Goal: Task Accomplishment & Management: Manage account settings

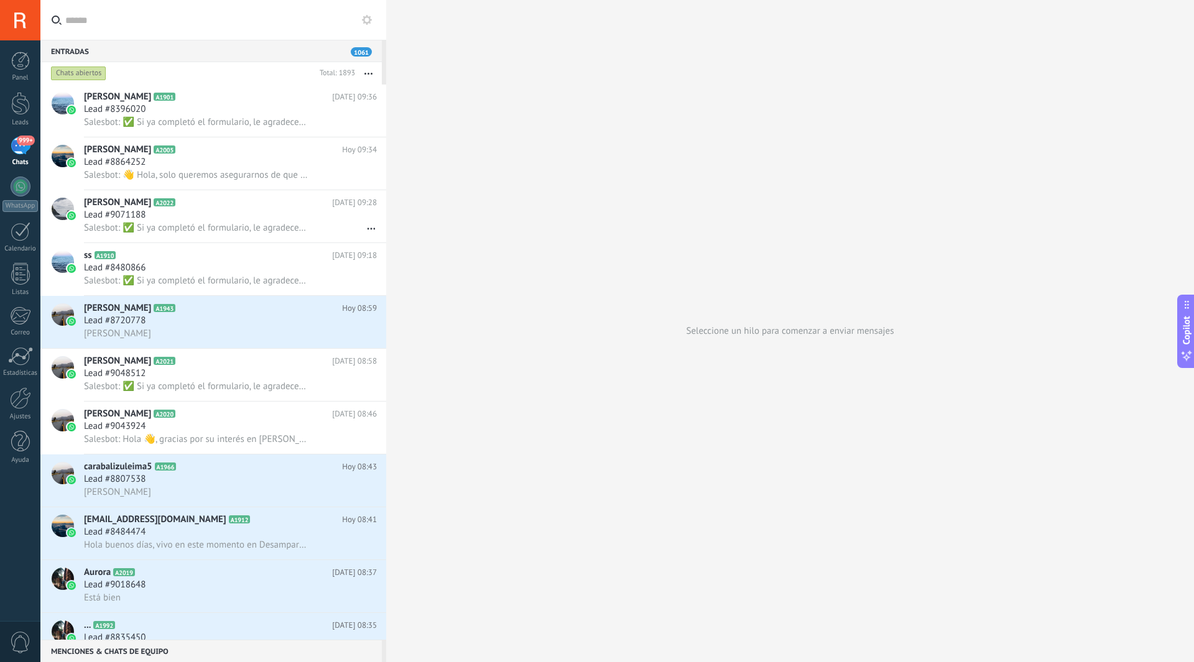
click at [29, 147] on div "999+" at bounding box center [21, 146] width 20 height 18
click at [22, 104] on div at bounding box center [20, 103] width 19 height 23
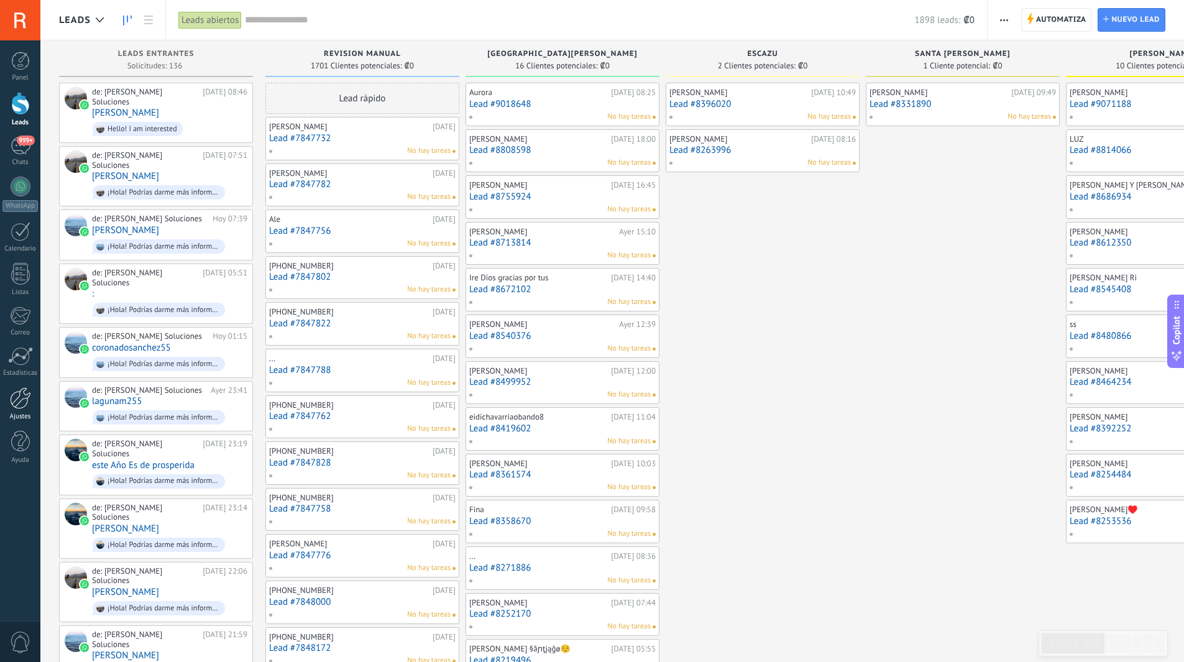
click at [17, 398] on div at bounding box center [20, 398] width 21 height 22
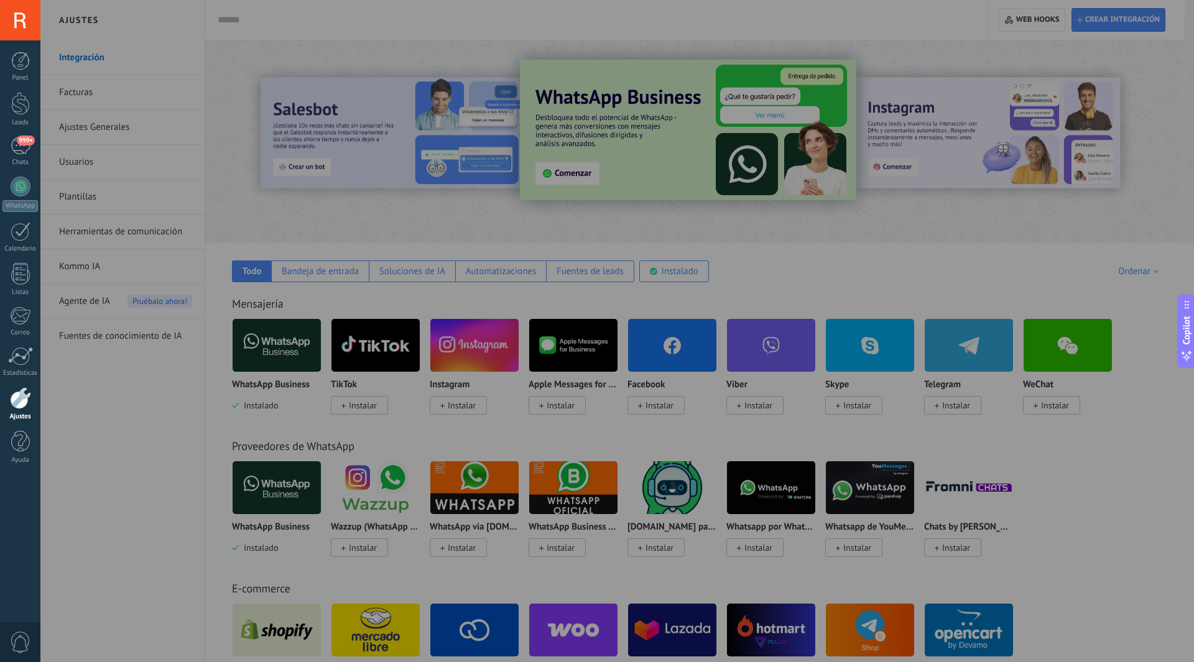
click at [74, 81] on div at bounding box center [637, 331] width 1194 height 662
click at [73, 96] on div at bounding box center [637, 331] width 1194 height 662
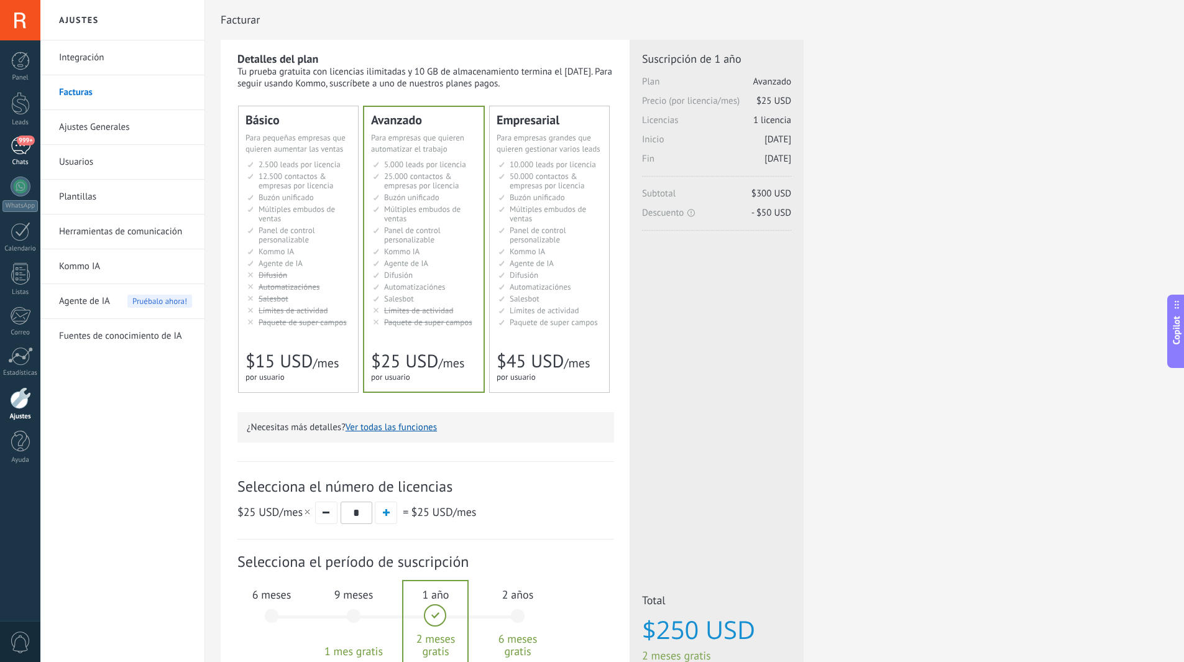
click at [17, 149] on div "999+" at bounding box center [21, 146] width 20 height 18
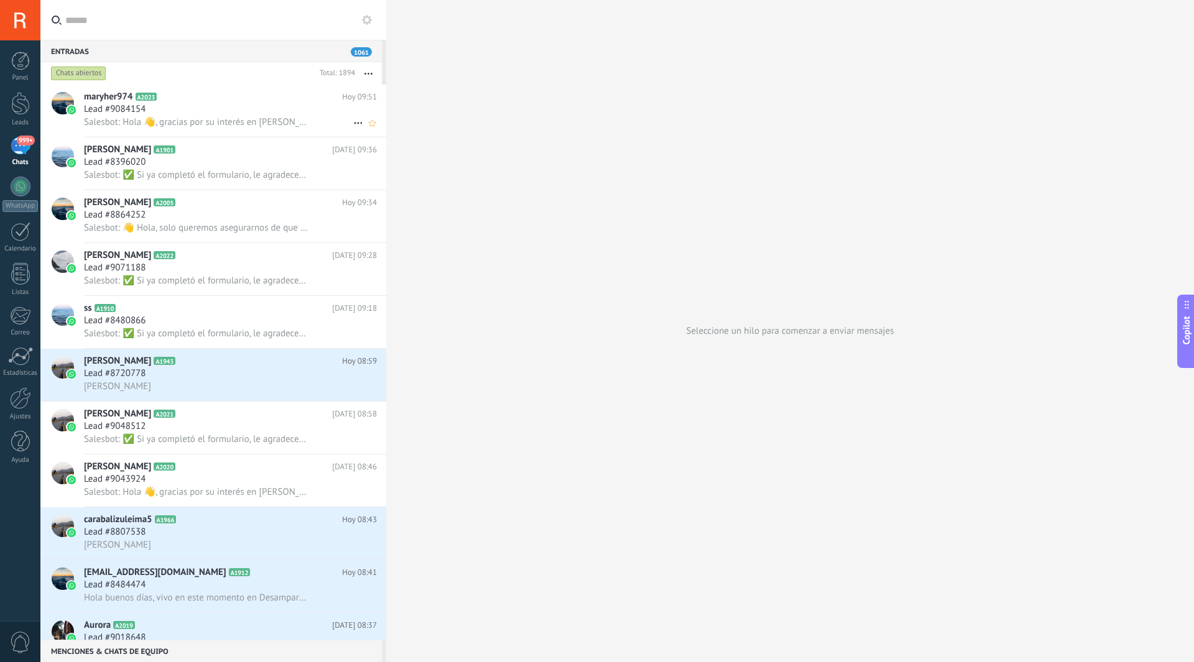
click at [157, 117] on span "Salesbot: Hola 👋, gracias por su interés en [PERSON_NAME]. Para poder atenderle…" at bounding box center [196, 122] width 224 height 12
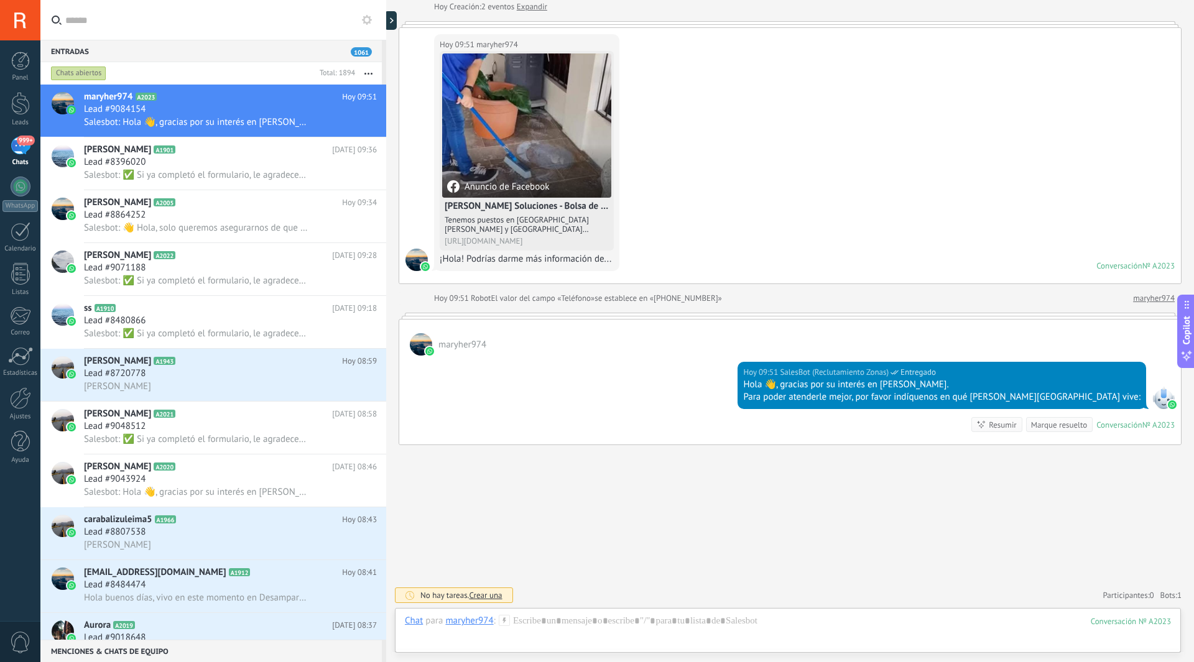
scroll to position [67, 0]
click at [164, 287] on div "Lau A2022 Hoy 09:28 Lead #9071188 Salesbot: ✅ Si ya completó el formulario, le …" at bounding box center [235, 269] width 302 height 52
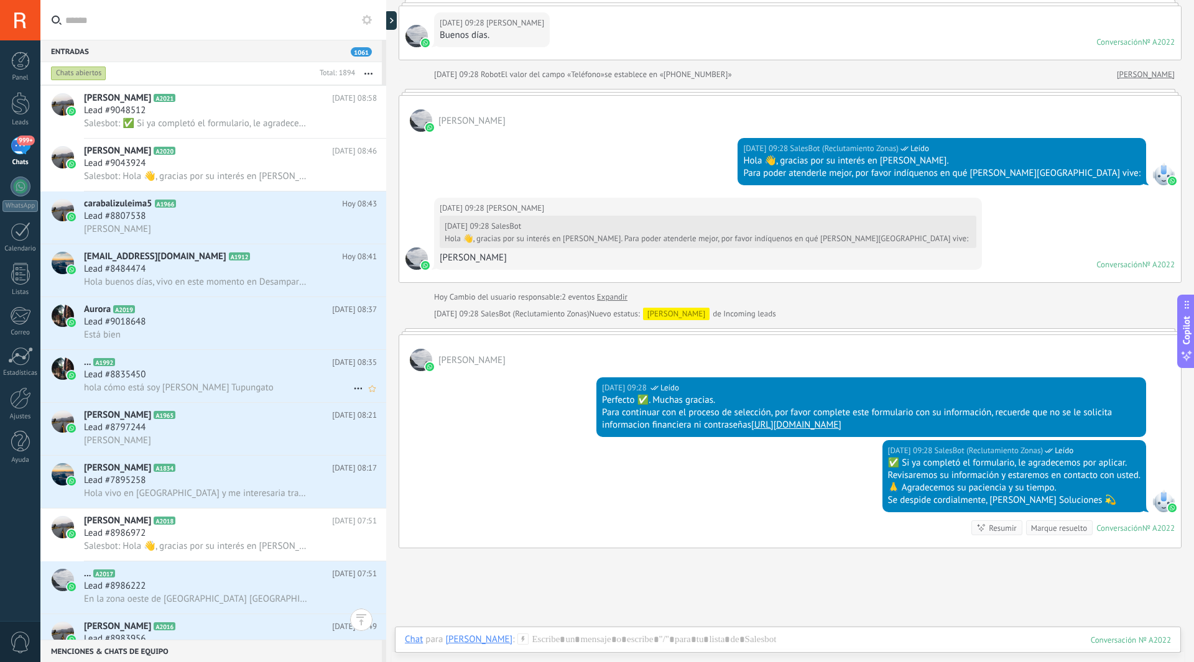
scroll to position [325, 0]
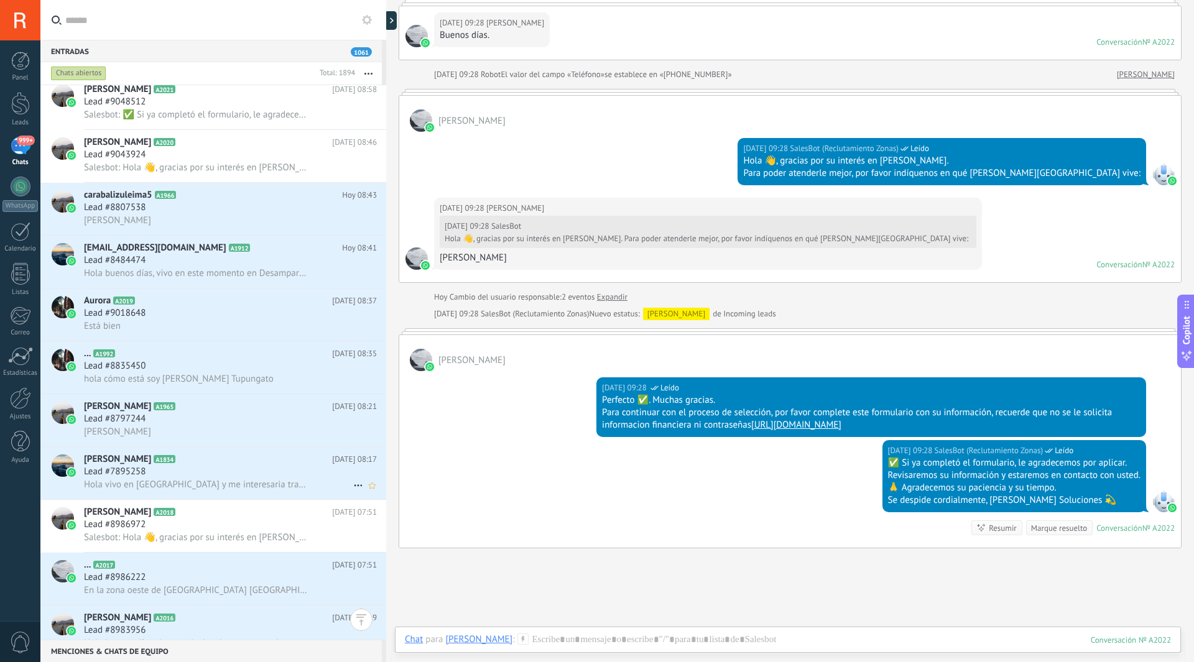
click at [249, 490] on h3 "Hola vivo en [GEOGRAPHIC_DATA] y me interesaria trabajar en limpieza" at bounding box center [199, 485] width 231 height 12
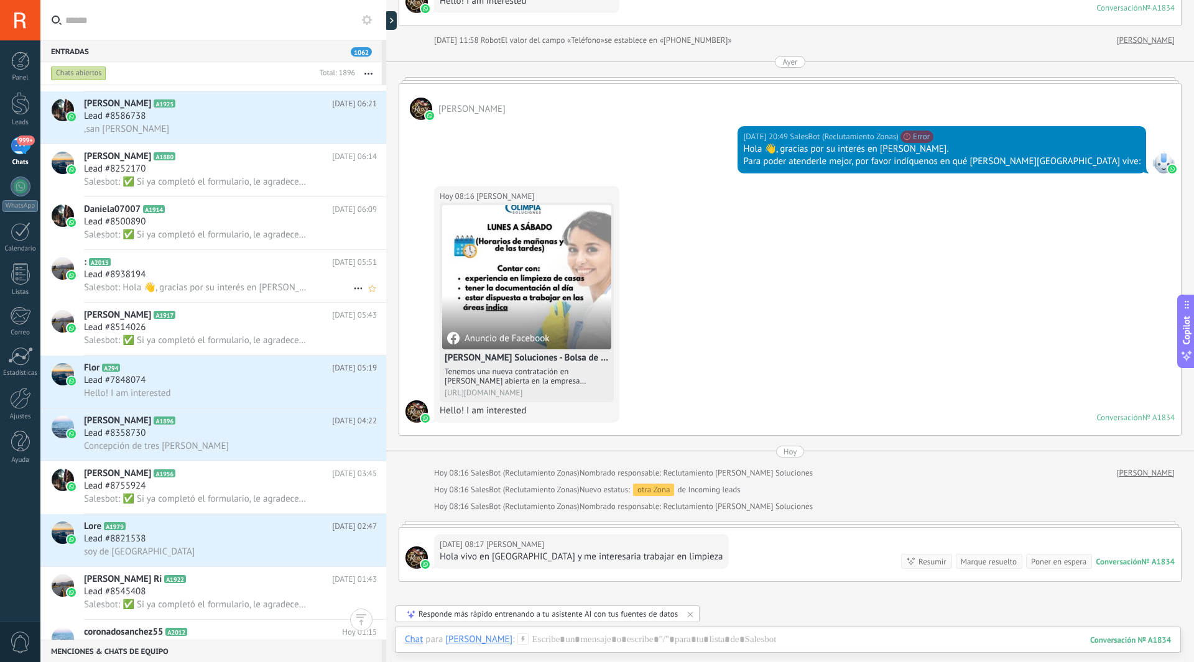
scroll to position [1263, 0]
click at [219, 489] on div "Lead #8755924" at bounding box center [230, 485] width 293 height 12
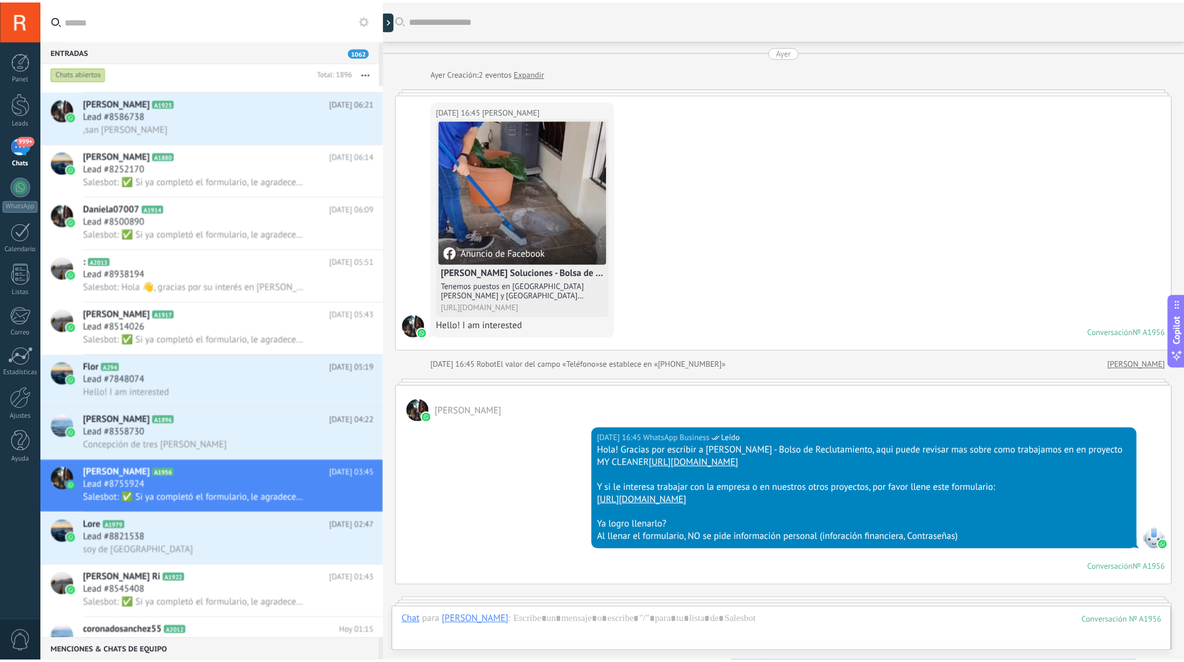
scroll to position [648, 0]
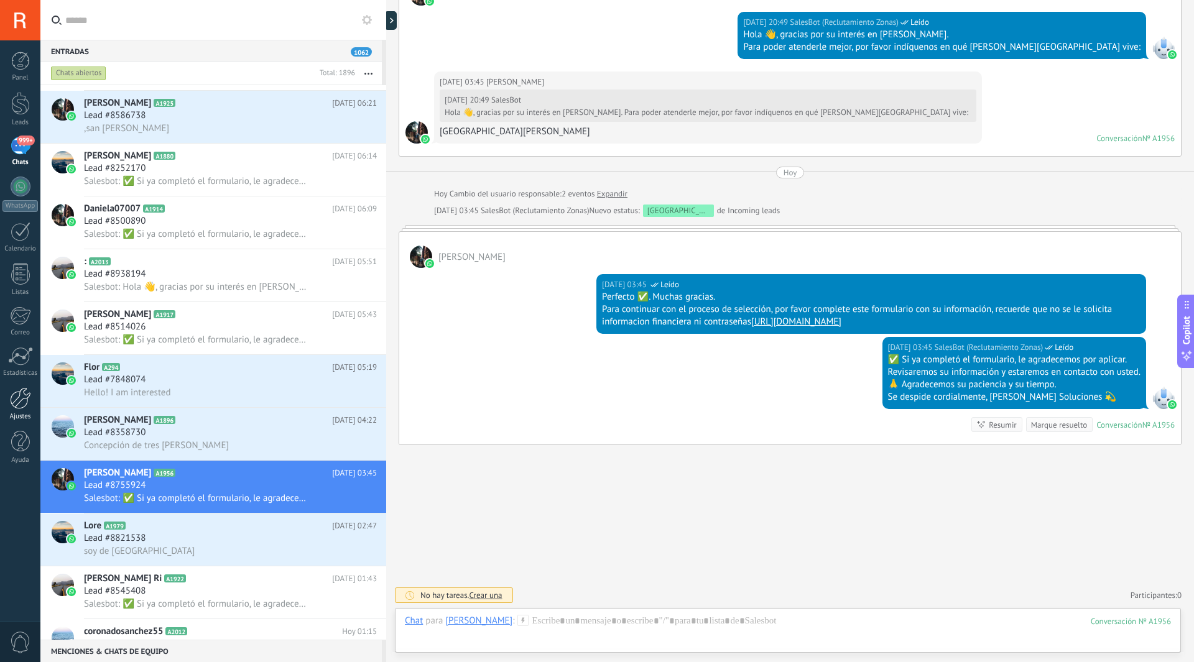
click at [12, 391] on div at bounding box center [20, 398] width 21 height 22
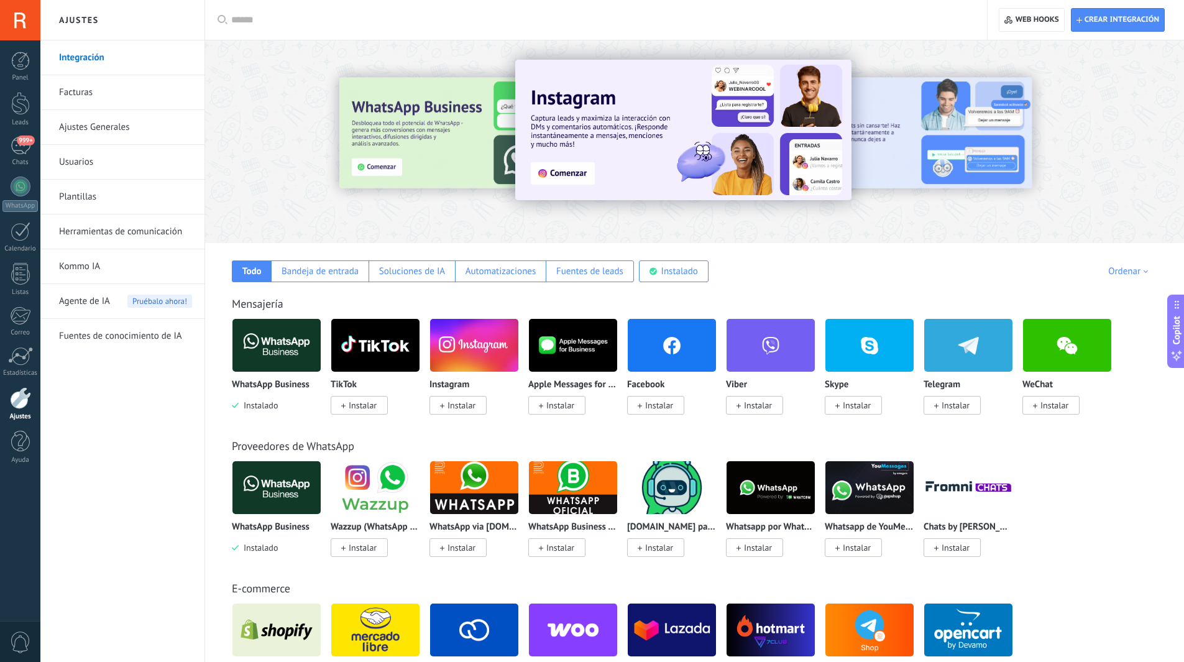
click at [280, 349] on img at bounding box center [276, 345] width 88 height 60
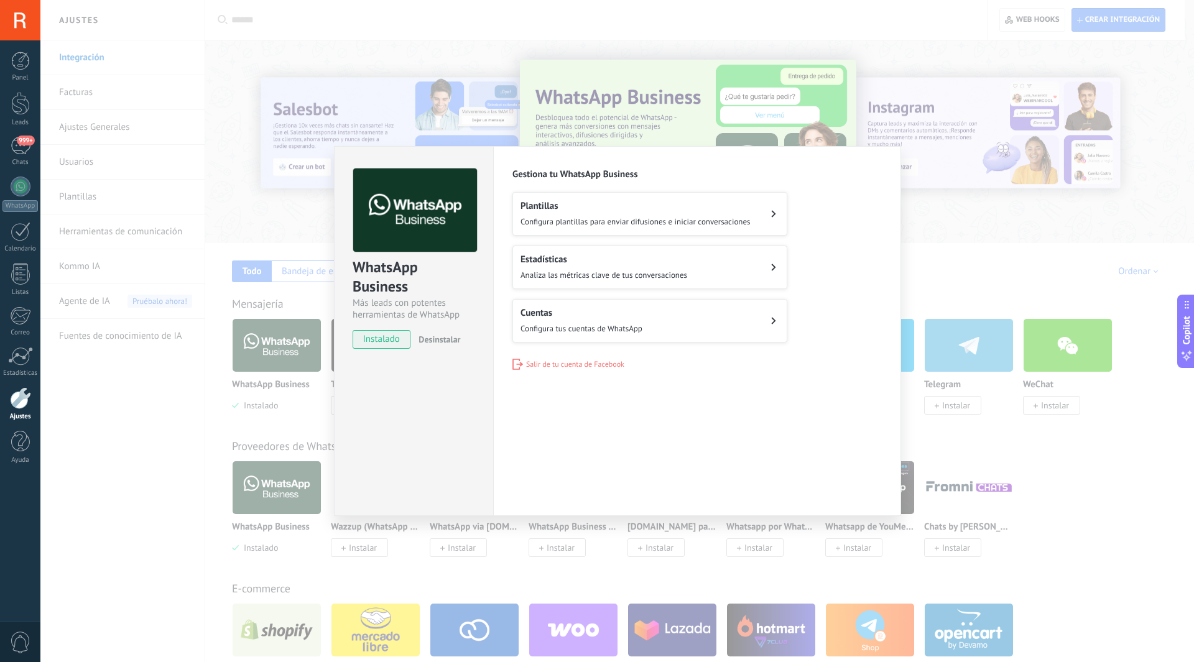
click at [122, 426] on div "WhatsApp Business Más leads con potentes herramientas de WhatsApp instalado Des…" at bounding box center [616, 331] width 1153 height 662
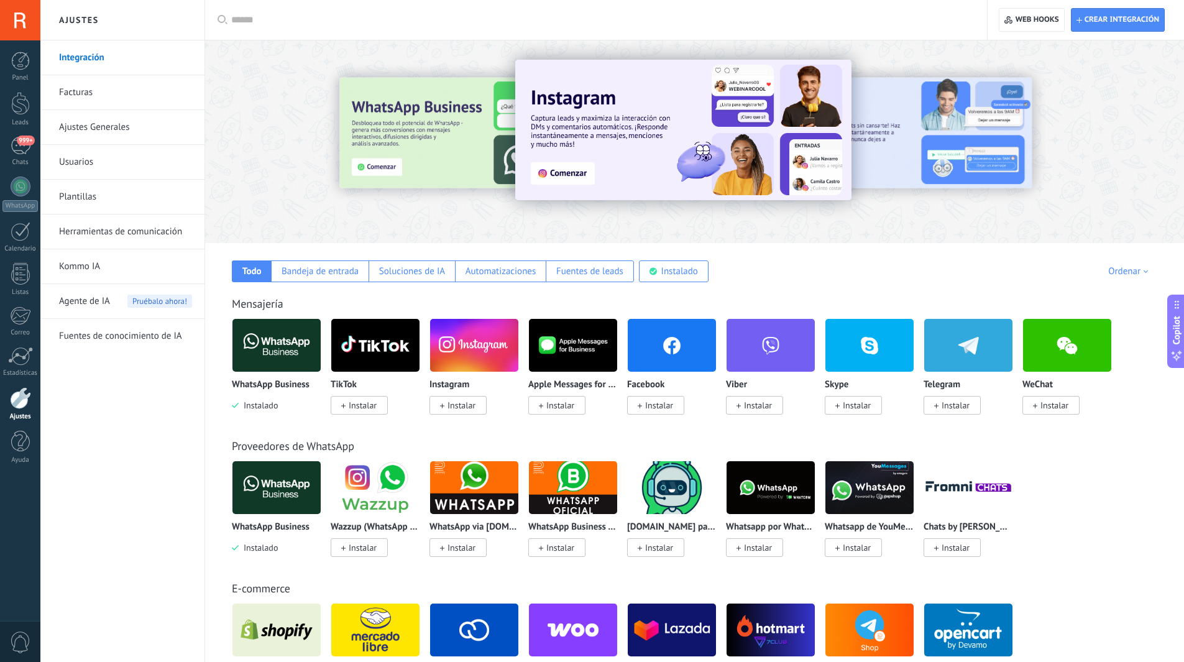
click at [95, 239] on link "Herramientas de comunicación" at bounding box center [125, 231] width 133 height 35
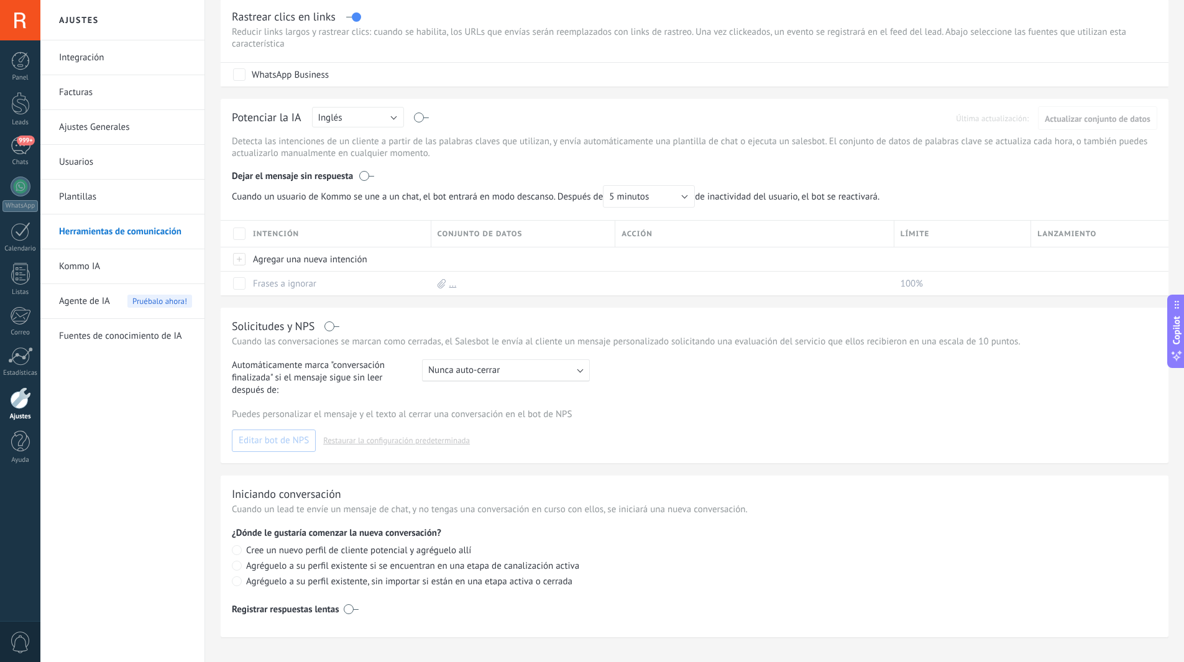
scroll to position [246, 0]
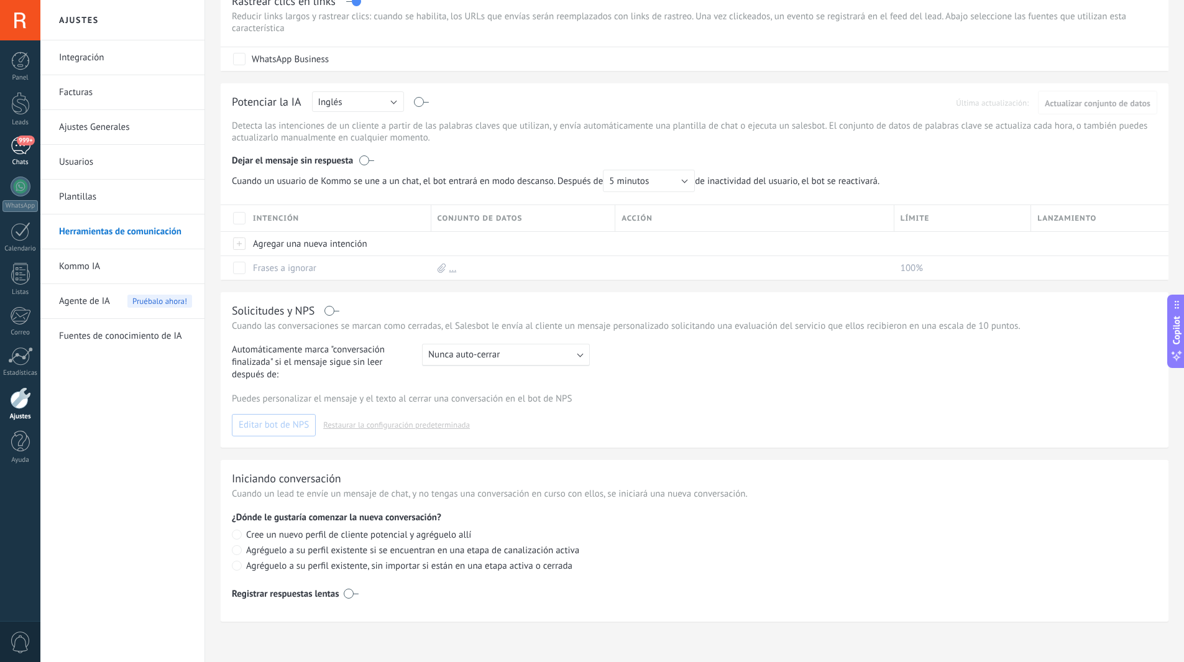
click at [19, 150] on div "999+" at bounding box center [21, 146] width 20 height 18
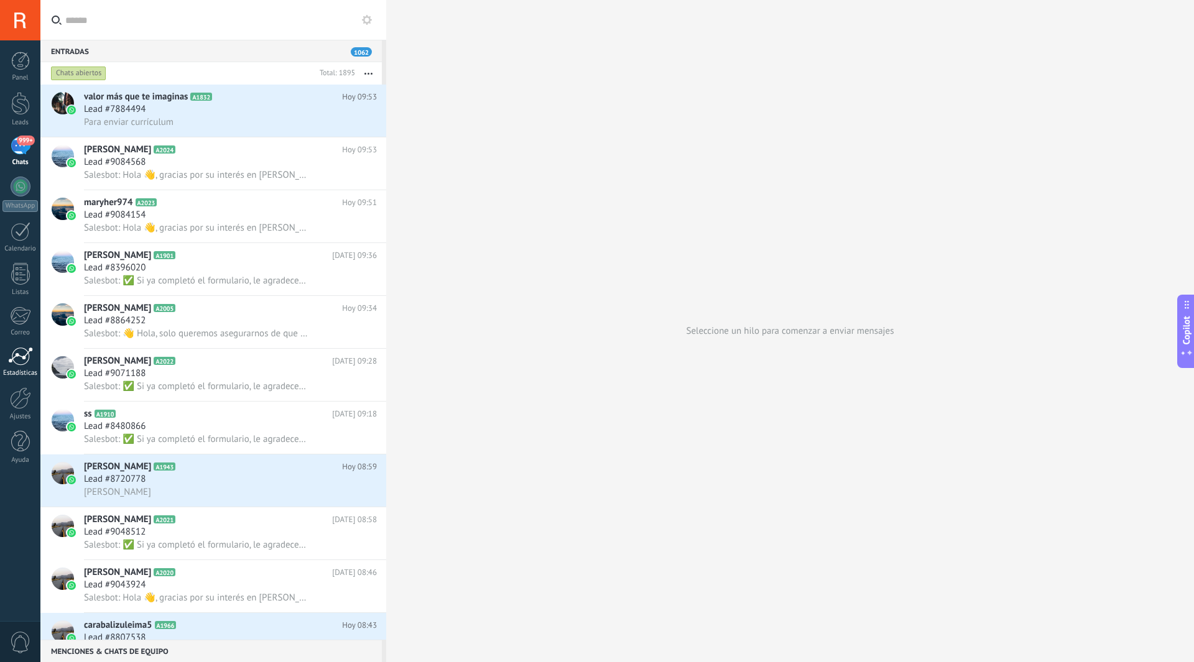
click at [19, 359] on div at bounding box center [20, 356] width 25 height 19
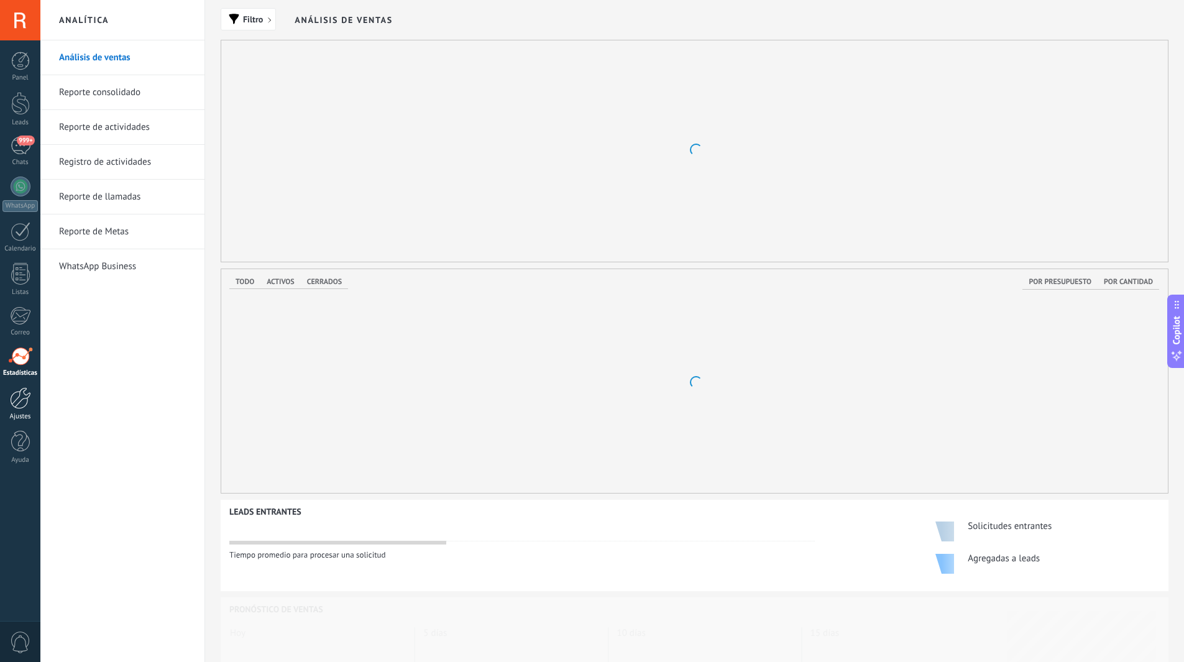
click at [16, 410] on link "Ajustes" at bounding box center [20, 404] width 40 height 34
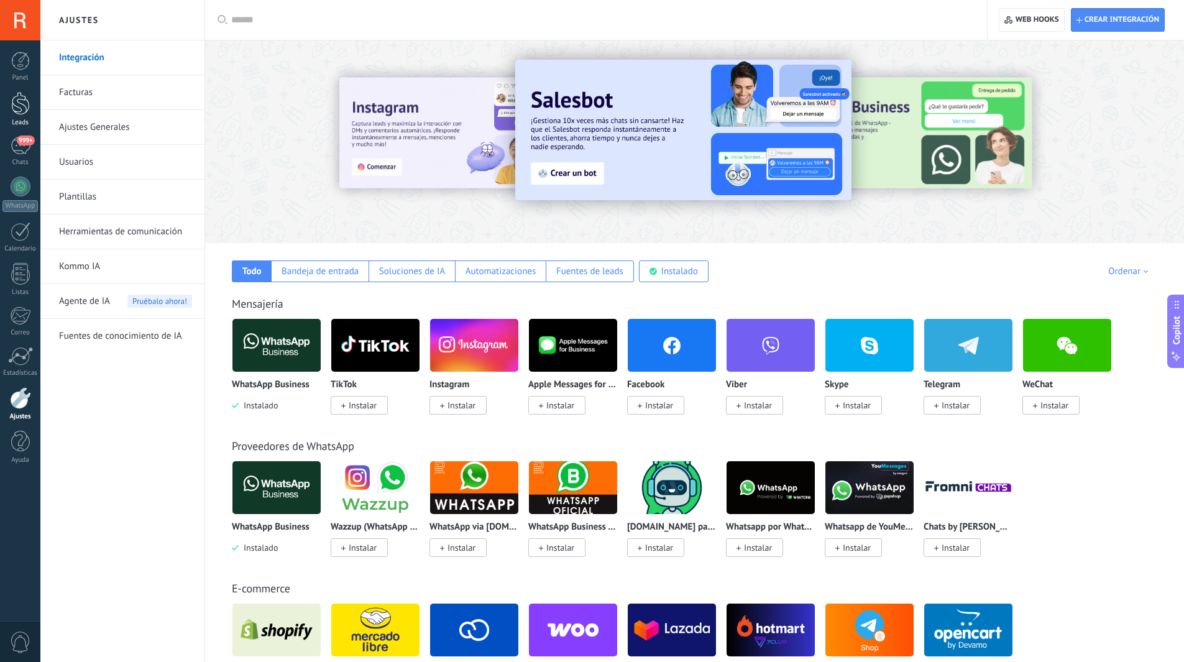
click at [20, 113] on div at bounding box center [20, 103] width 19 height 23
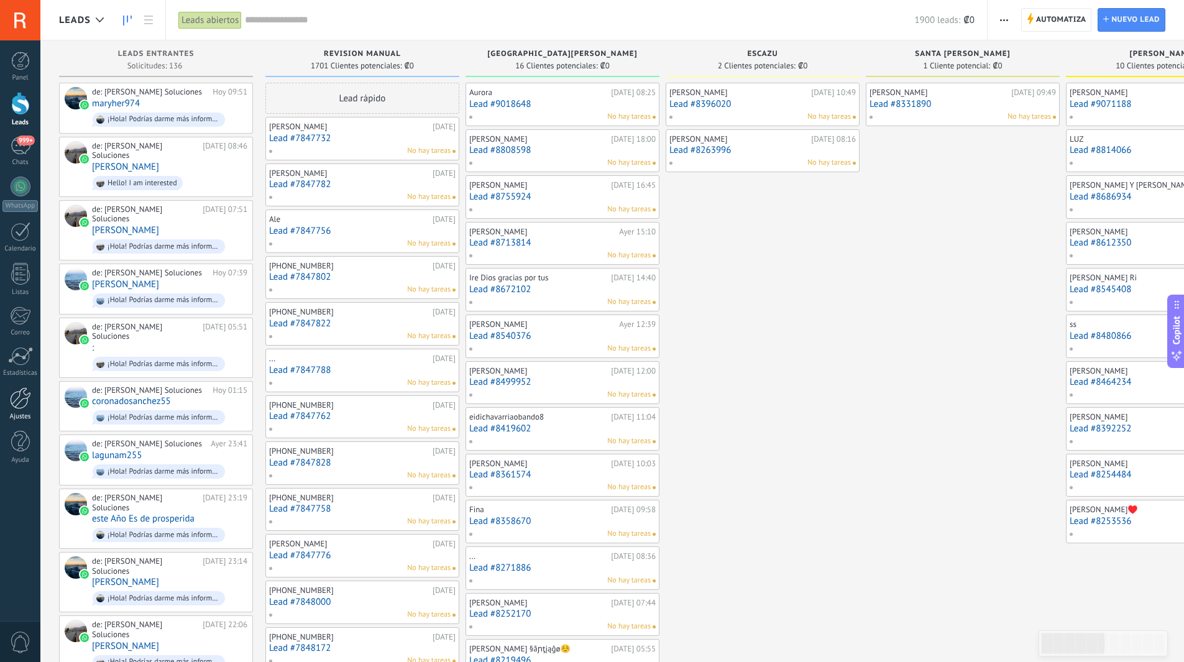
click at [15, 405] on div at bounding box center [20, 398] width 21 height 22
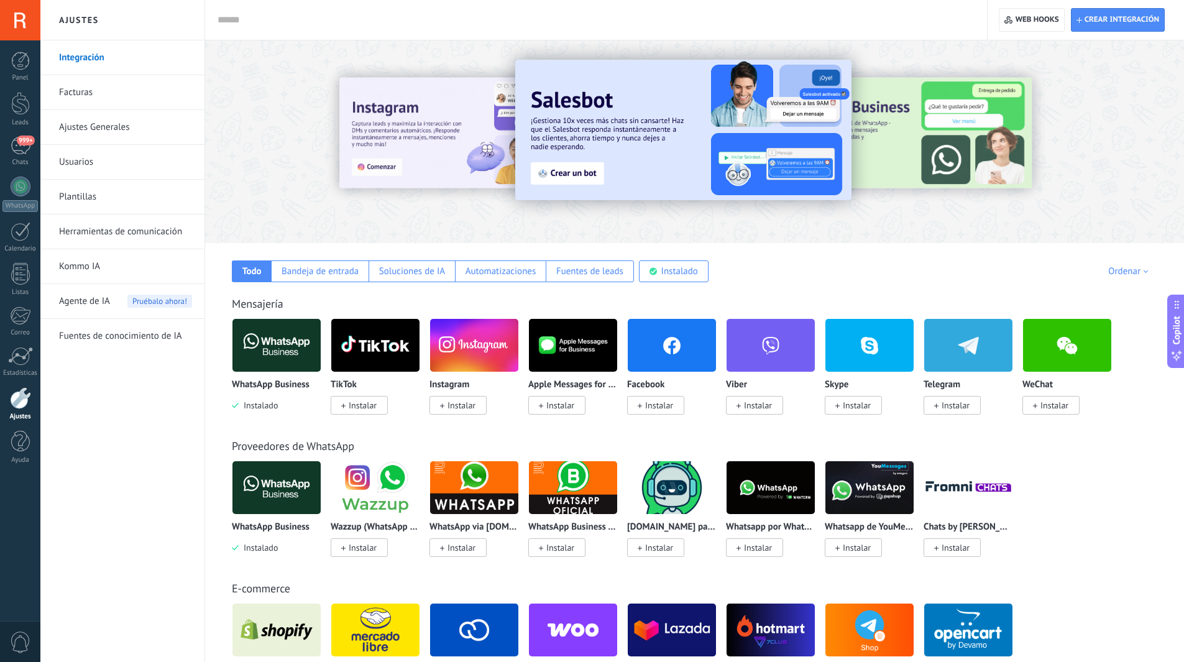
click at [111, 223] on link "Herramientas de comunicación" at bounding box center [125, 231] width 133 height 35
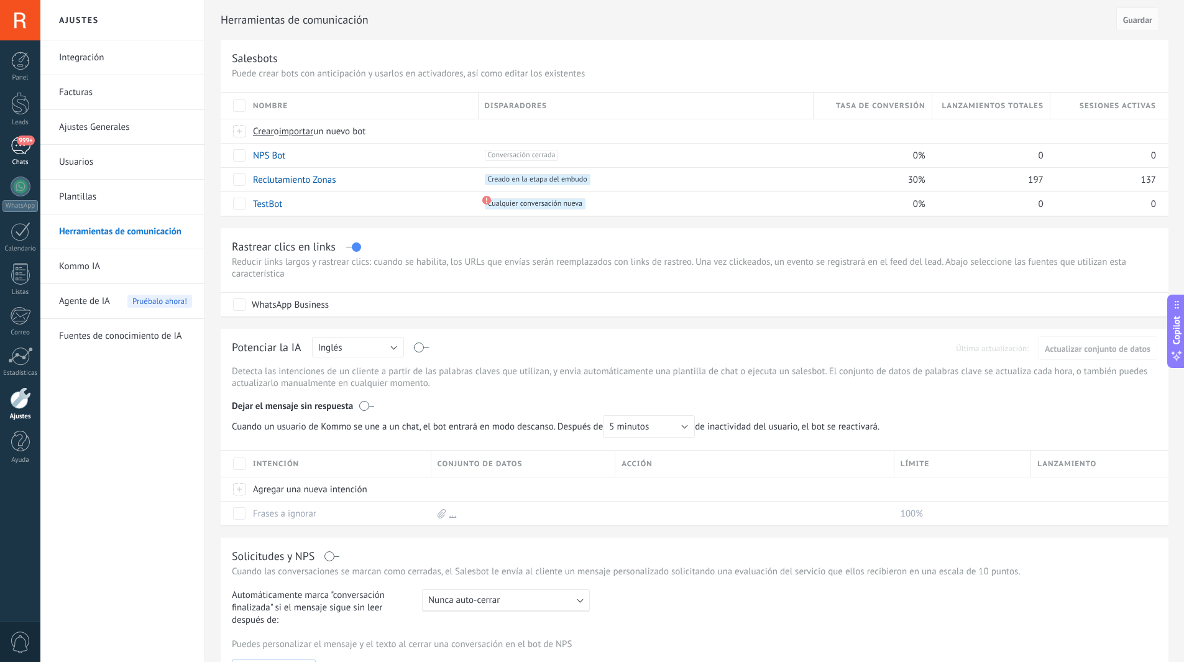
click at [24, 152] on div "999+" at bounding box center [21, 146] width 20 height 18
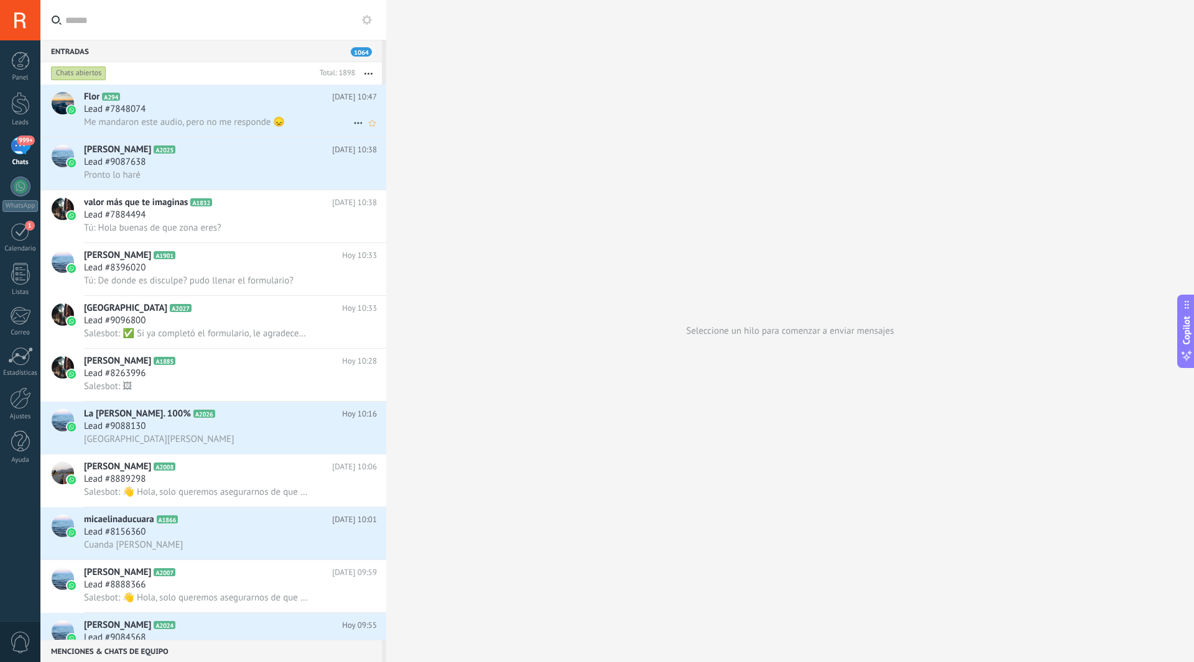
click at [188, 119] on span "Me mandaron este audio, pero no me responde 😞" at bounding box center [184, 122] width 201 height 12
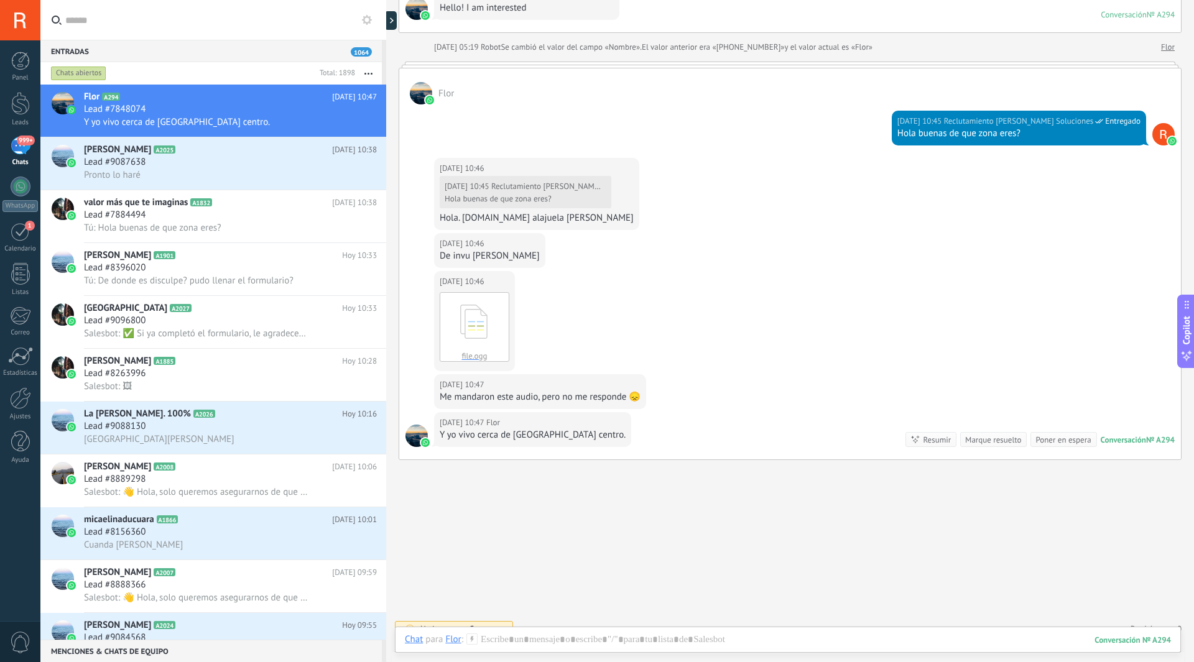
scroll to position [1437, 0]
click at [22, 404] on div at bounding box center [20, 398] width 21 height 22
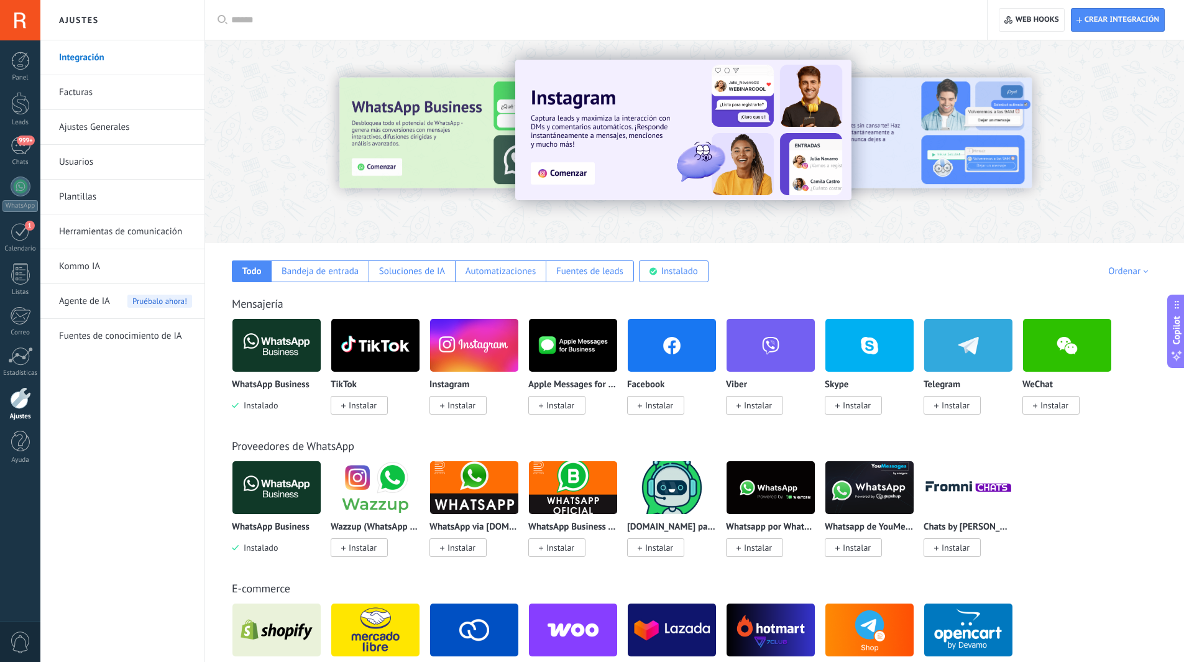
click at [67, 242] on link "Herramientas de comunicación" at bounding box center [125, 231] width 133 height 35
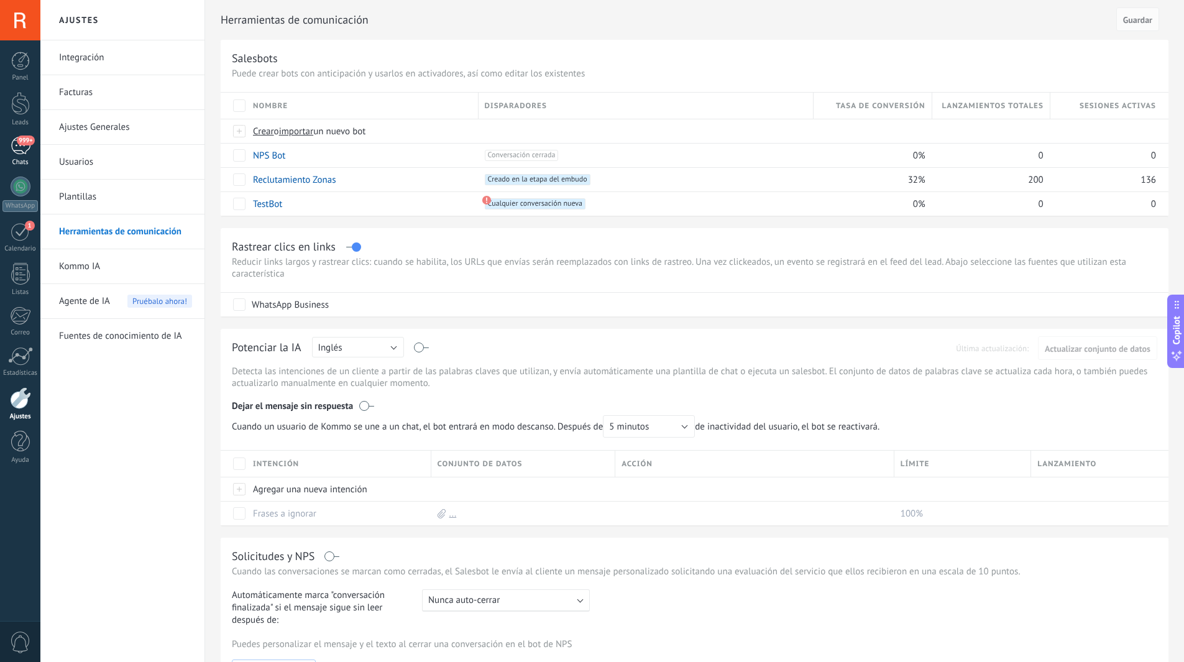
click at [15, 140] on div "999+" at bounding box center [21, 146] width 20 height 18
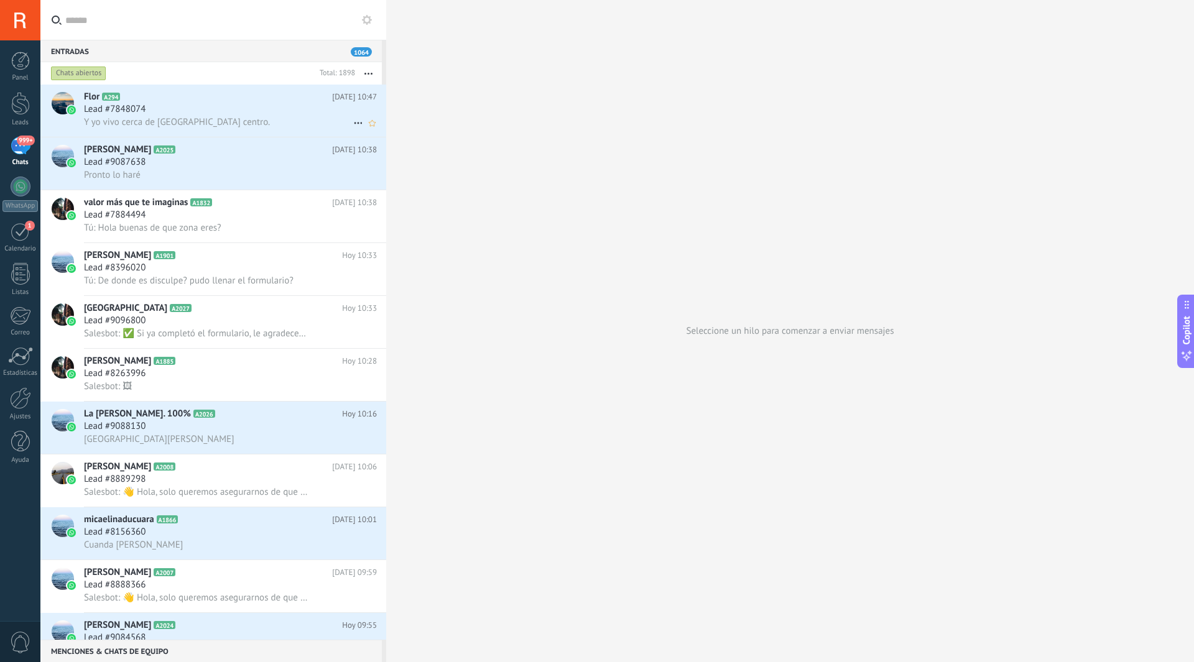
click at [232, 113] on div "Lead #7848074" at bounding box center [230, 109] width 293 height 12
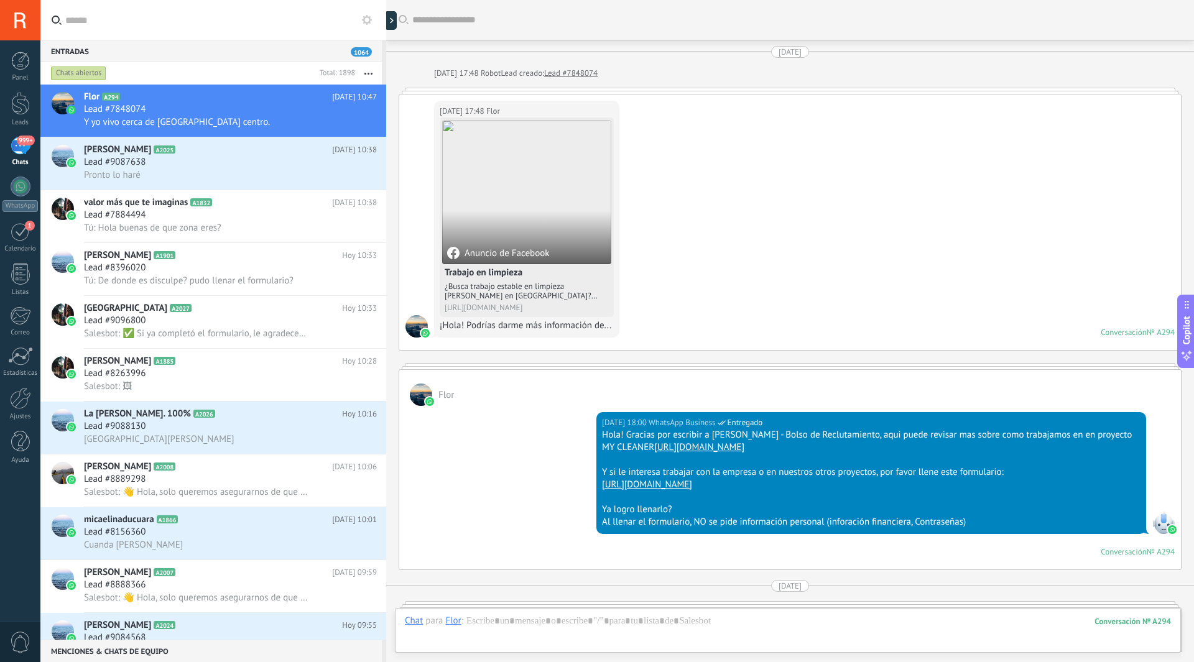
scroll to position [1452, 0]
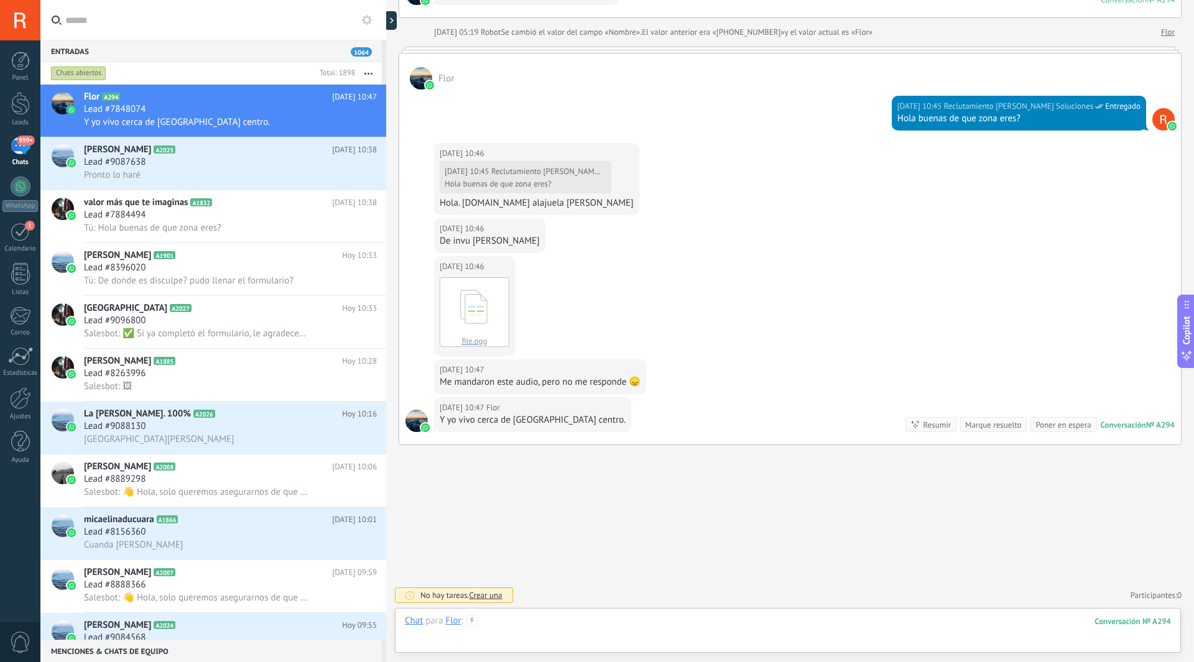
click at [655, 627] on div at bounding box center [788, 633] width 766 height 37
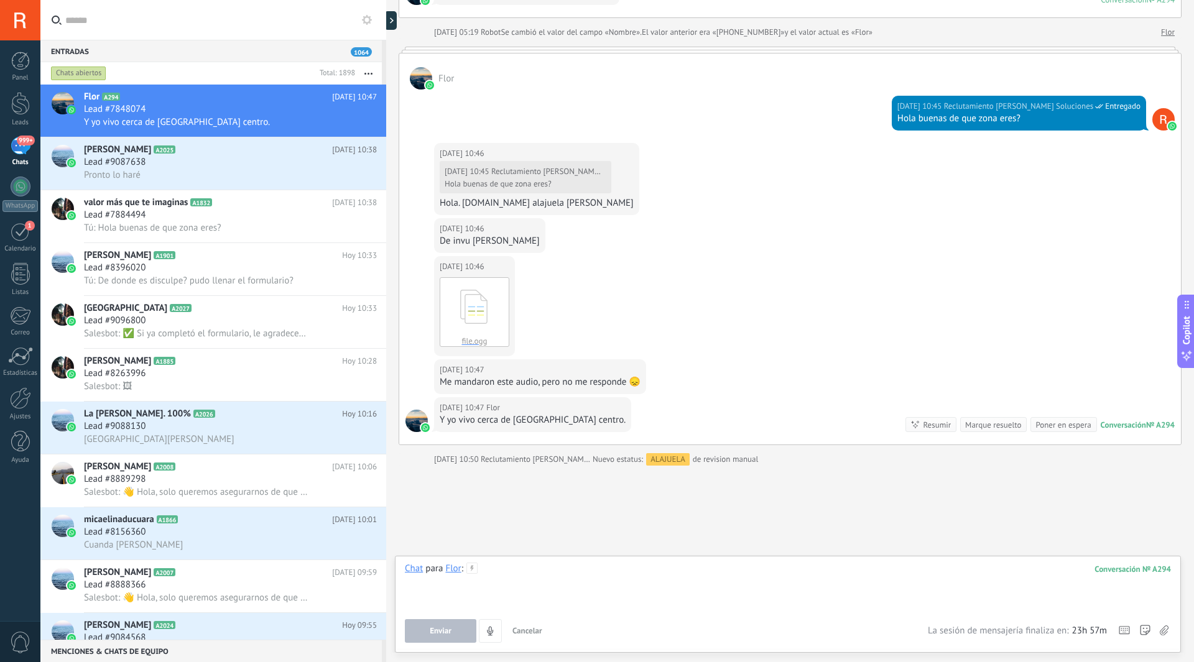
scroll to position [1473, 0]
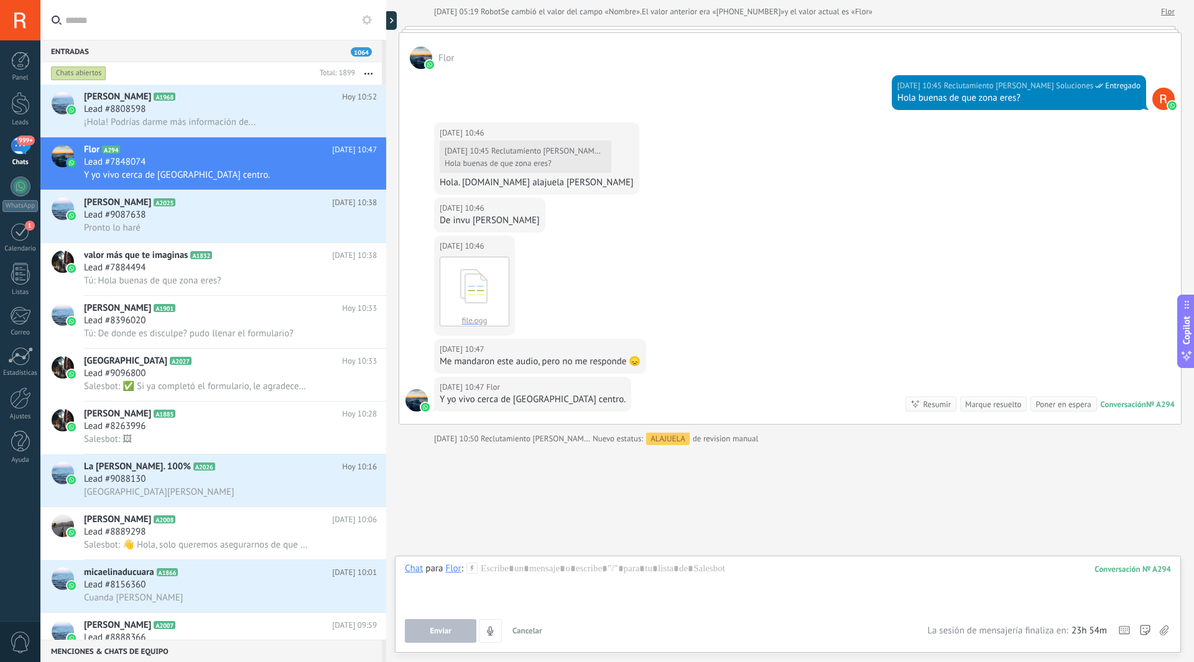
click at [22, 147] on div "999+" at bounding box center [21, 146] width 20 height 18
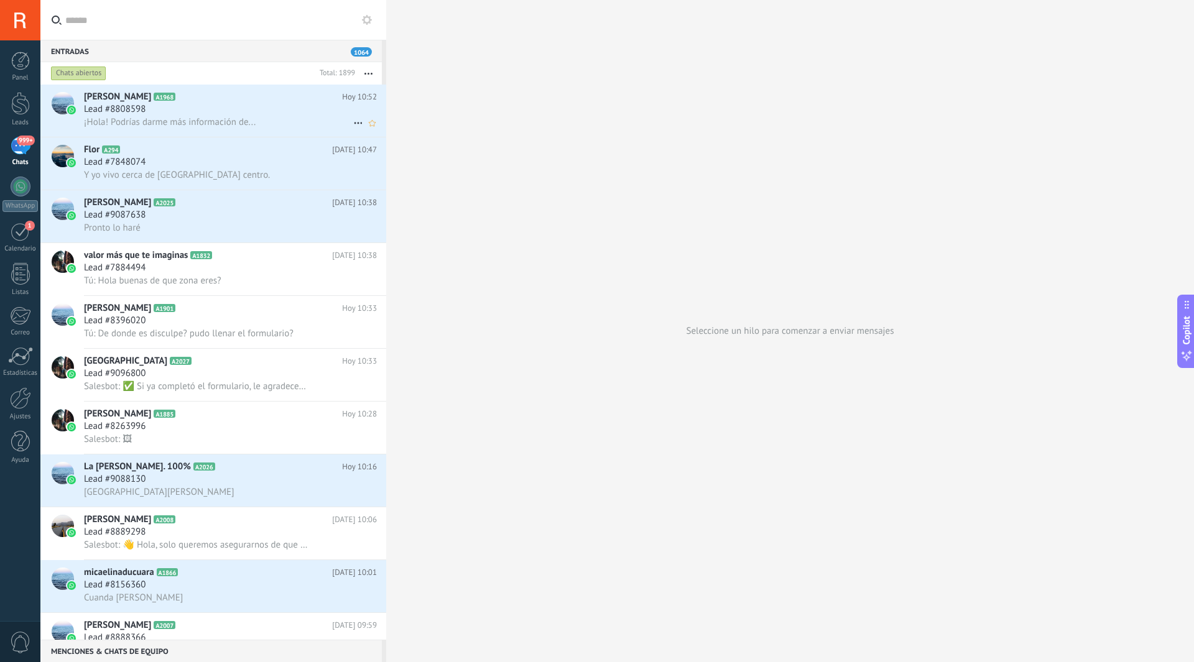
click at [195, 117] on span "¡Hola! Podrías darme más información de..." at bounding box center [170, 122] width 172 height 12
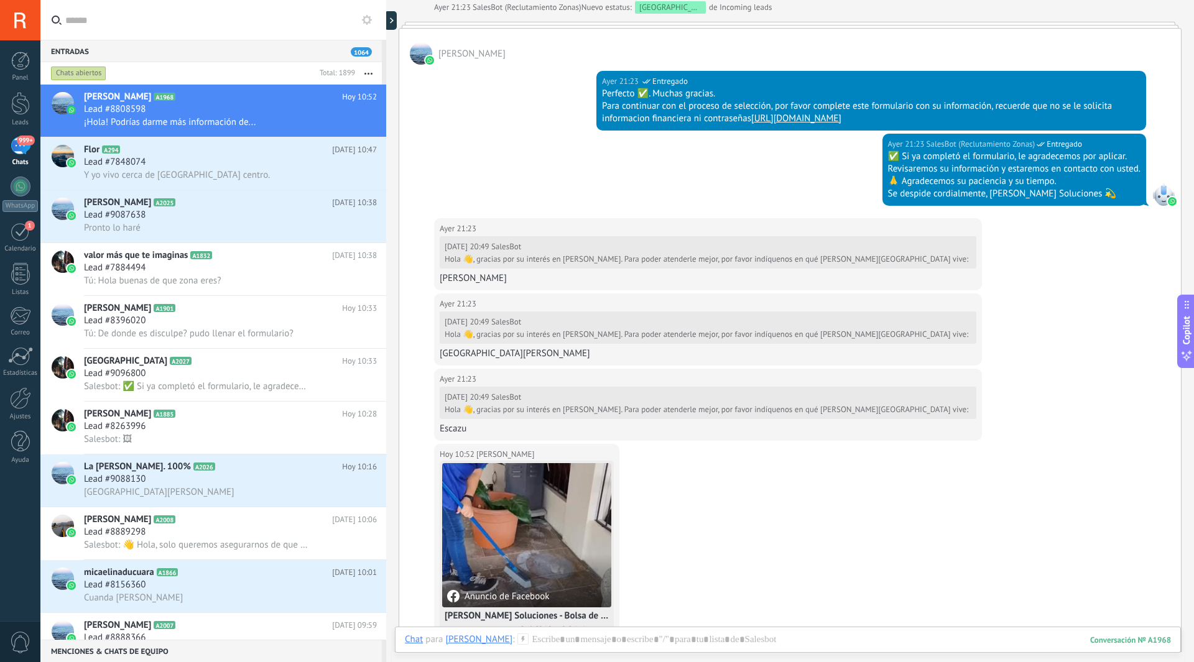
scroll to position [937, 0]
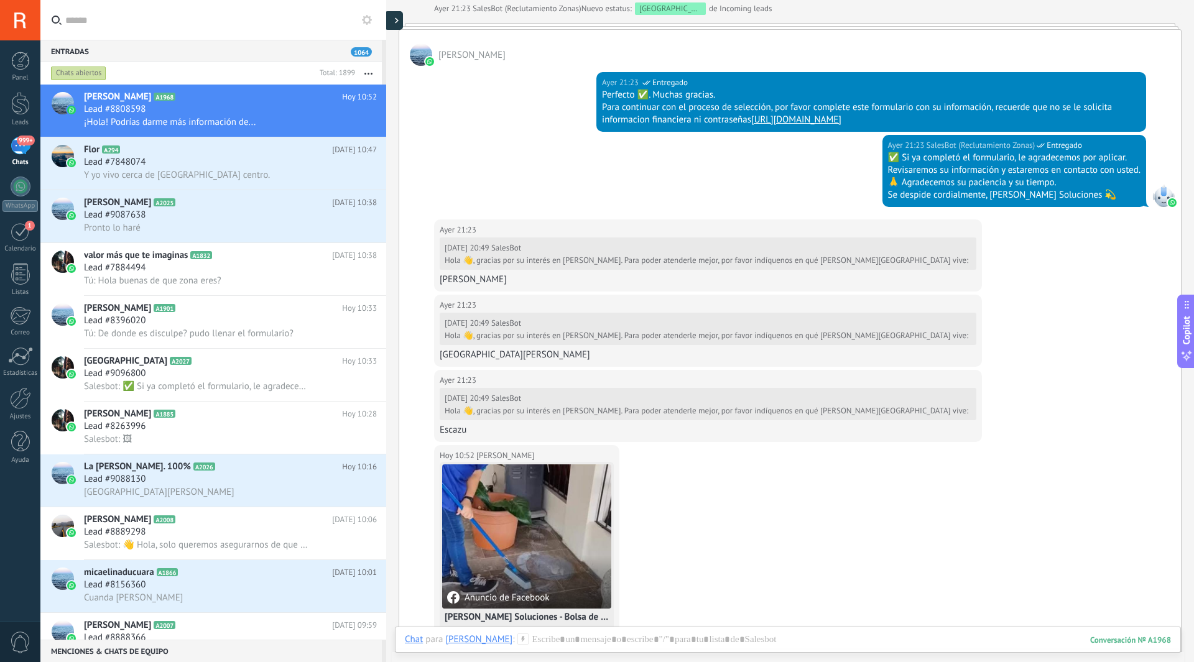
click at [400, 25] on div at bounding box center [393, 20] width 19 height 19
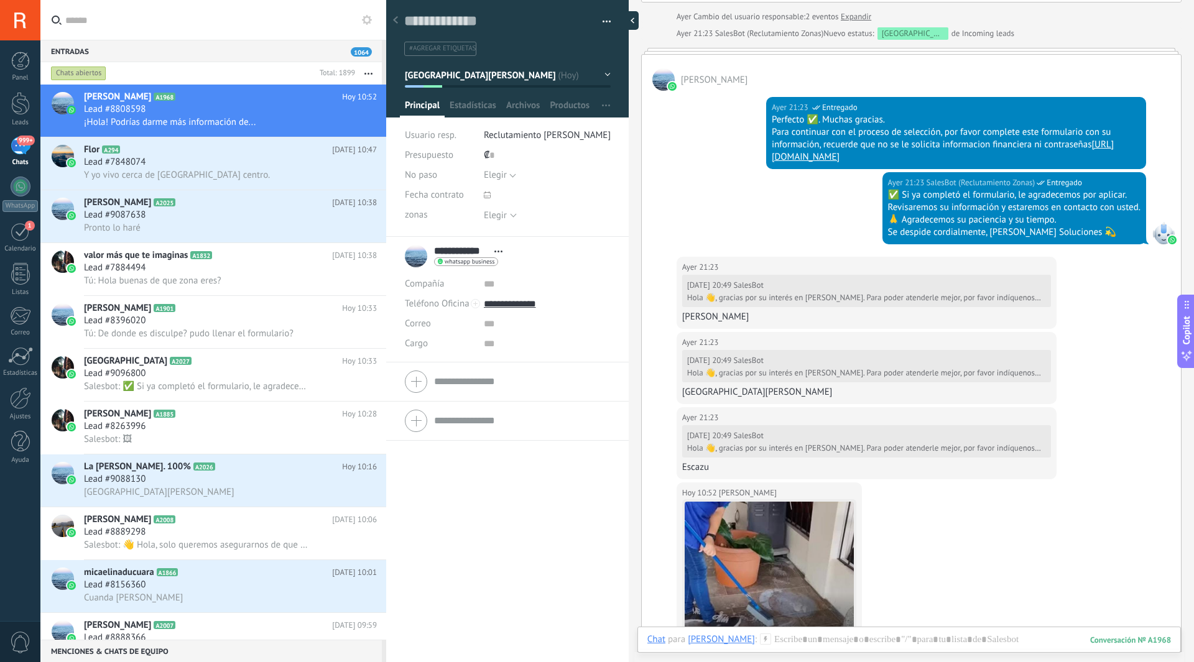
scroll to position [19, 0]
click at [400, 22] on div at bounding box center [395, 21] width 17 height 24
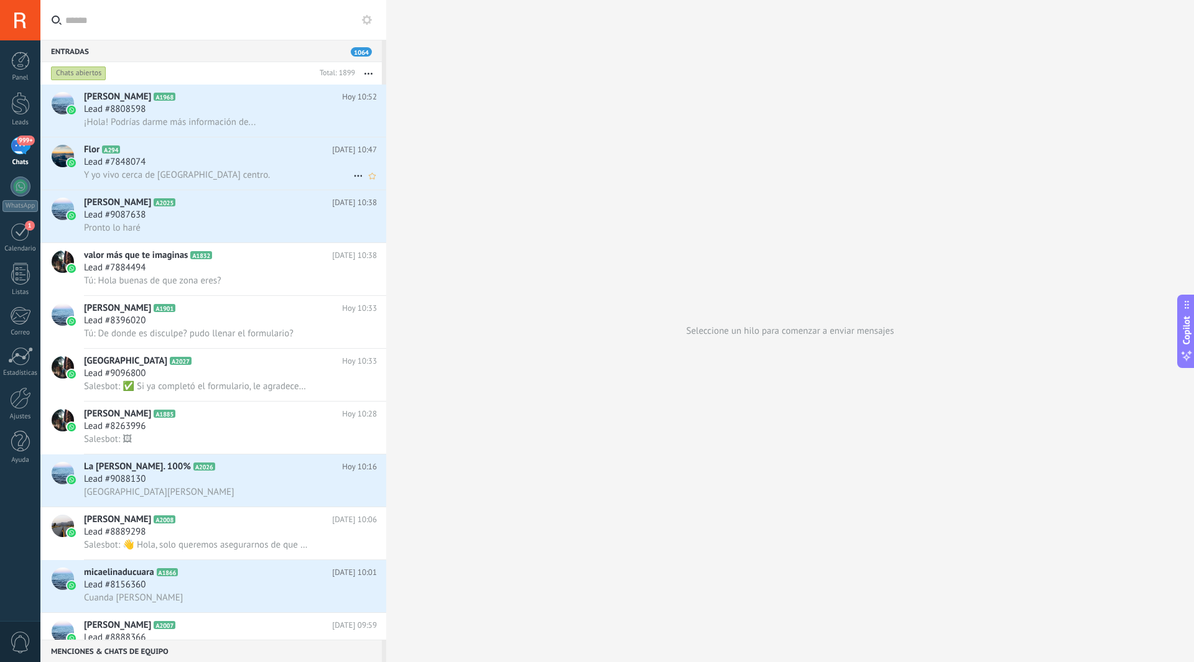
click at [223, 180] on h3 "Y yo vivo cerca de alajuela centro." at bounding box center [180, 175] width 192 height 12
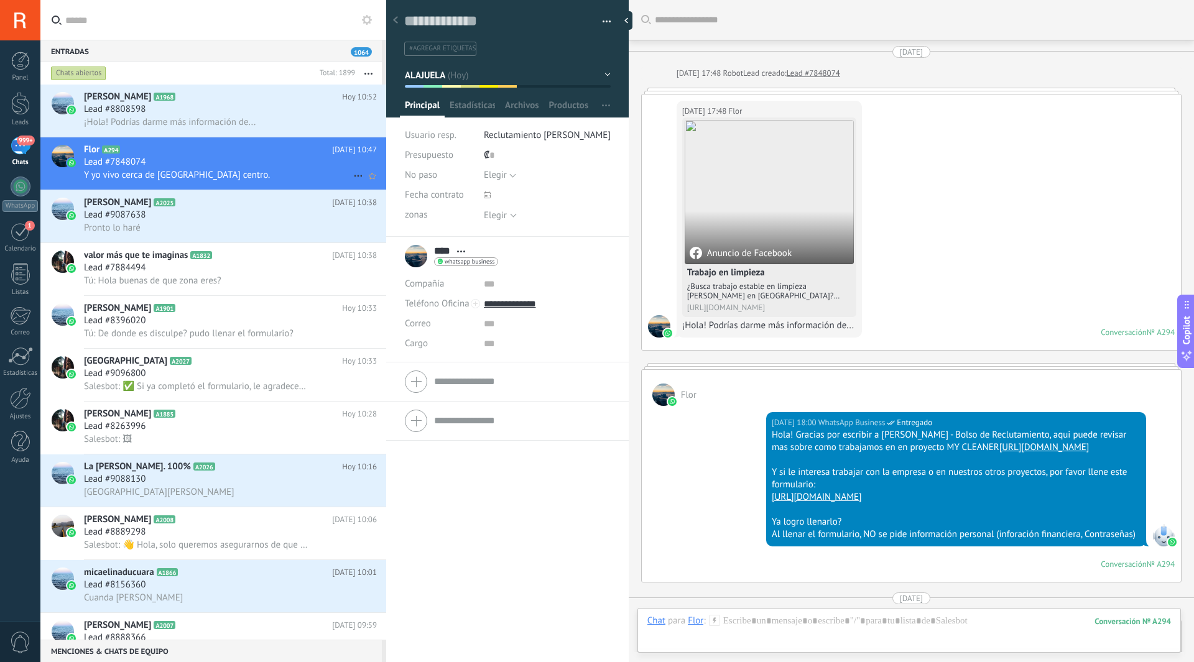
scroll to position [1510, 0]
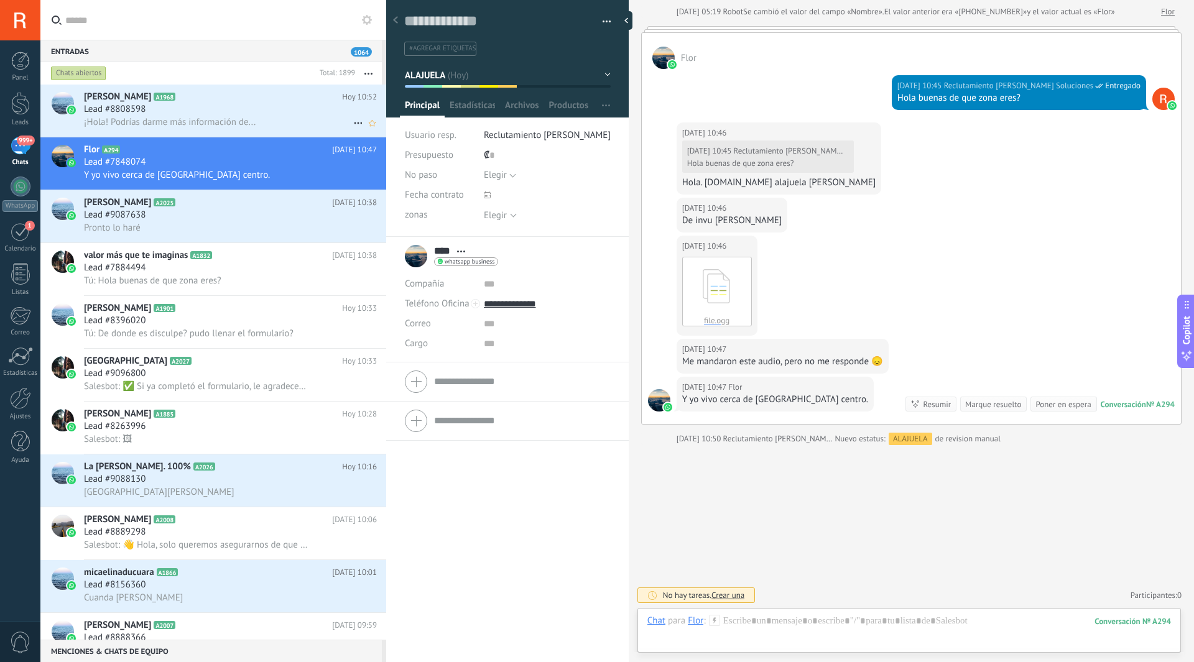
click at [160, 129] on div "Laura Vargas A1968 Hoy 10:52 Lead #8808598 ¡Hola! Podrías darme más información…" at bounding box center [235, 111] width 302 height 52
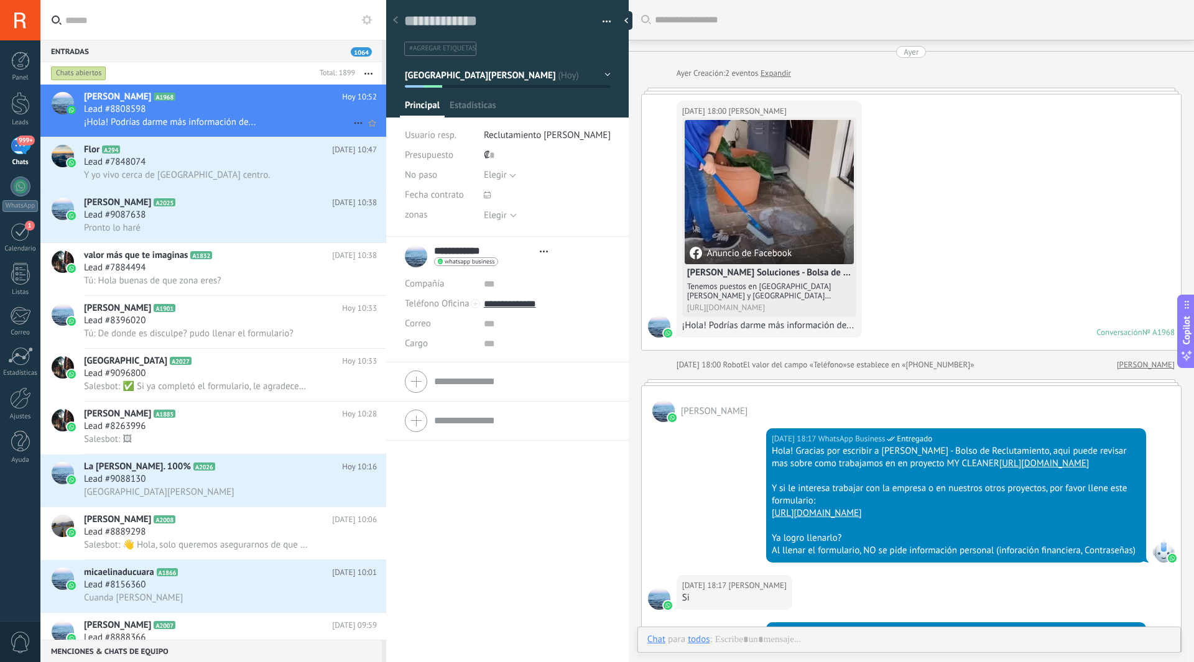
type textarea "**********"
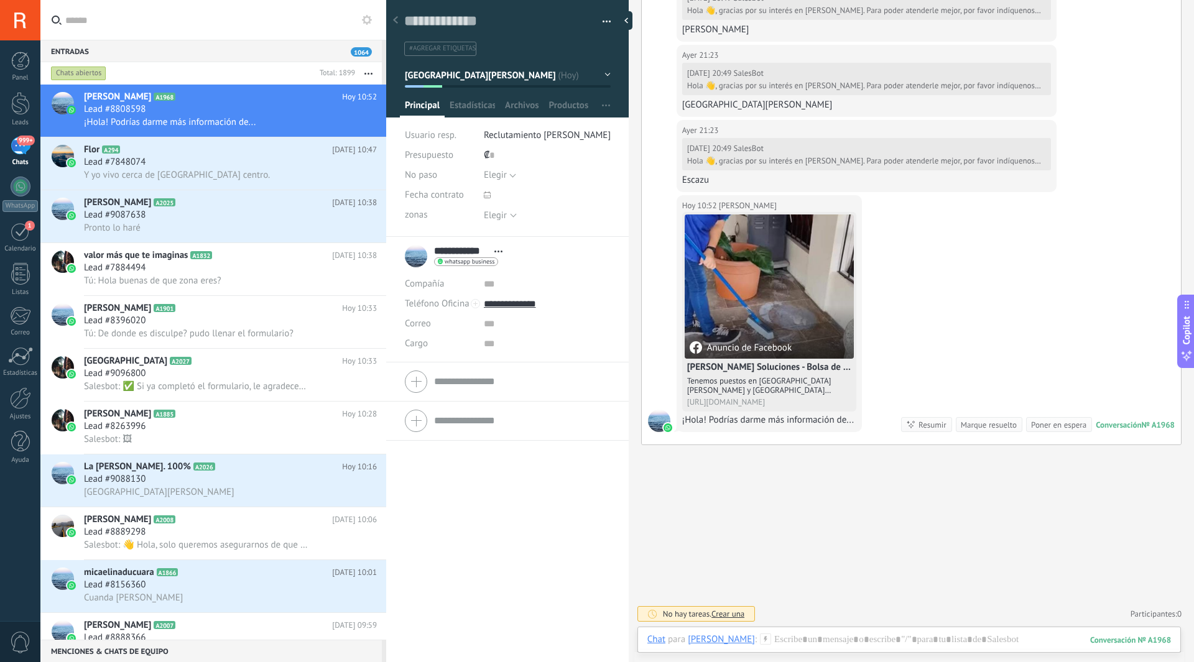
scroll to position [1240, 0]
click at [12, 237] on div "1" at bounding box center [21, 231] width 20 height 19
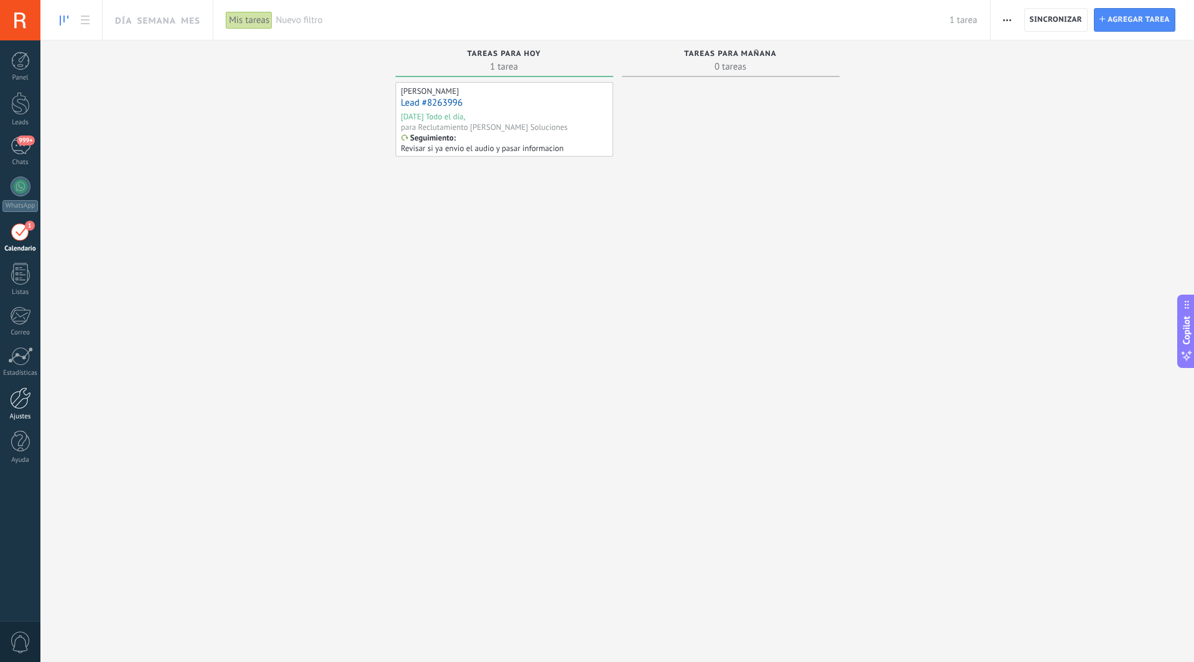
click at [20, 403] on div at bounding box center [20, 398] width 21 height 22
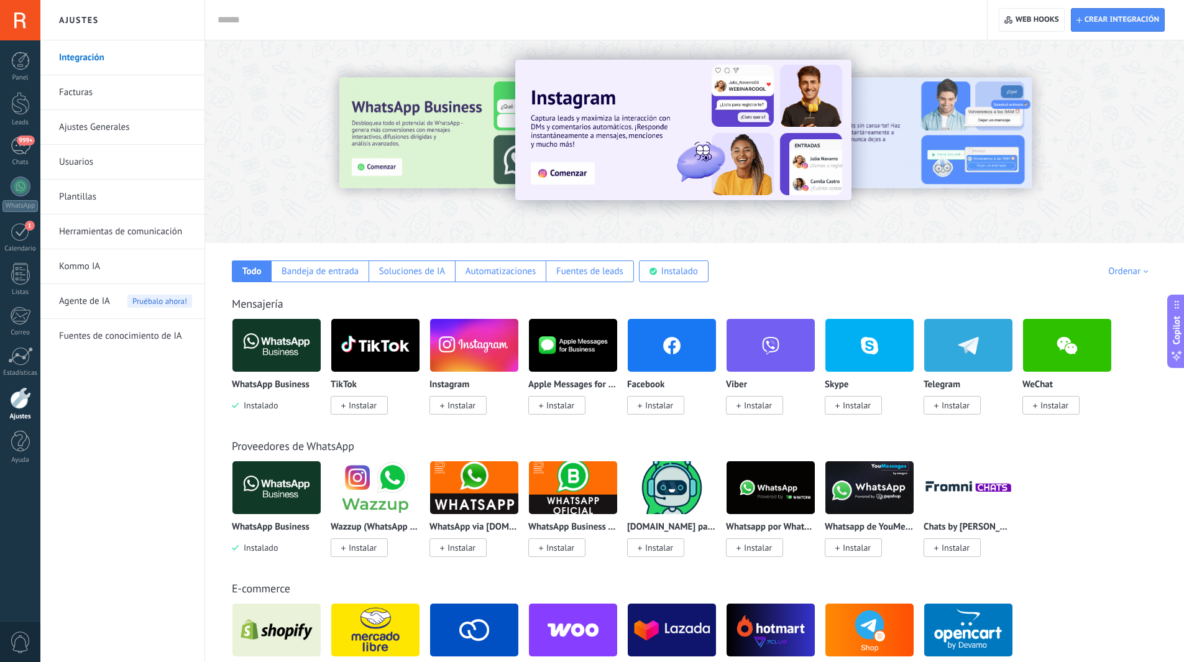
click at [114, 232] on link "Herramientas de comunicación" at bounding box center [125, 231] width 133 height 35
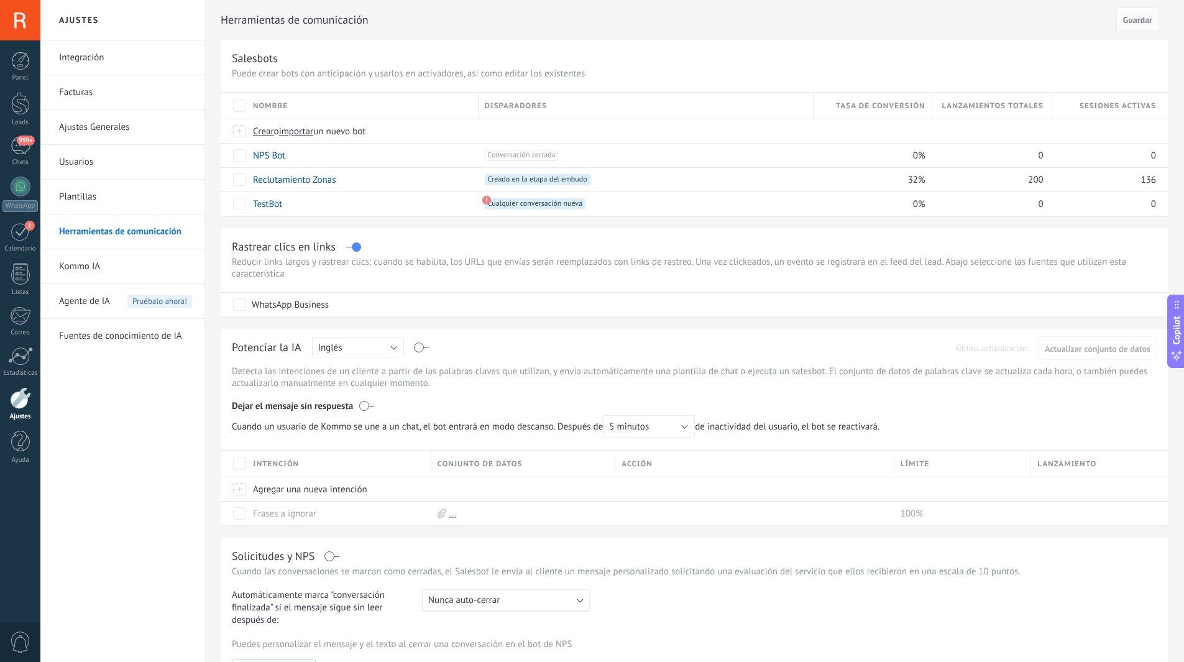
click at [84, 204] on link "Plantillas" at bounding box center [125, 197] width 133 height 35
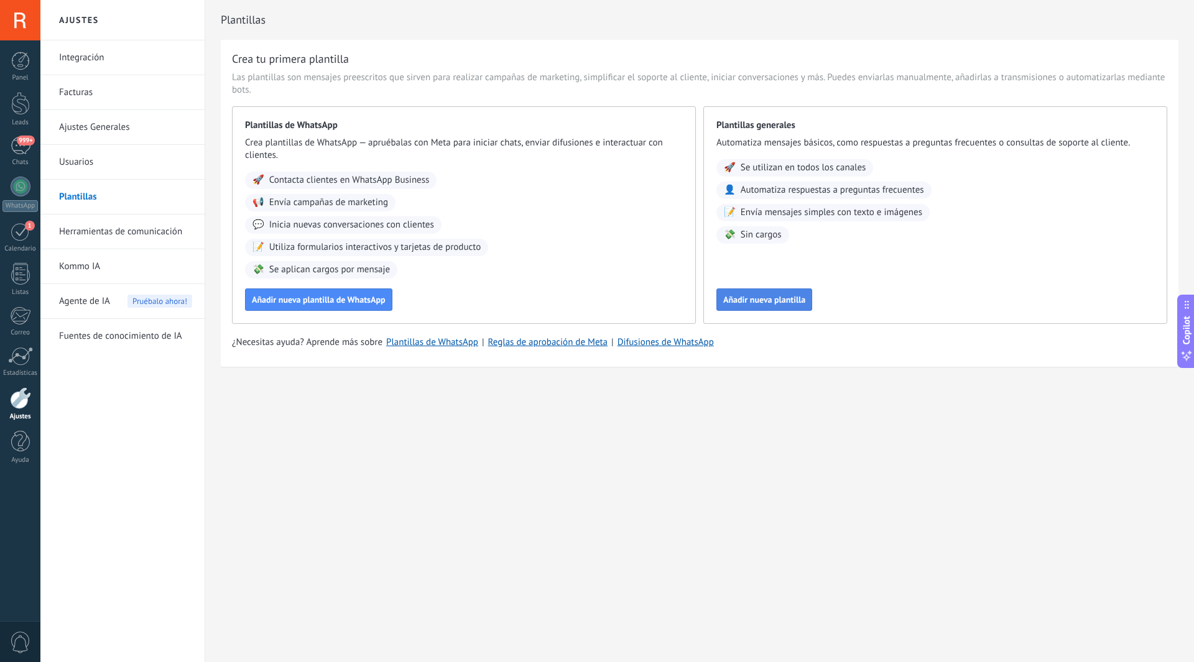
click at [743, 306] on button "Añadir nueva plantilla" at bounding box center [764, 299] width 96 height 22
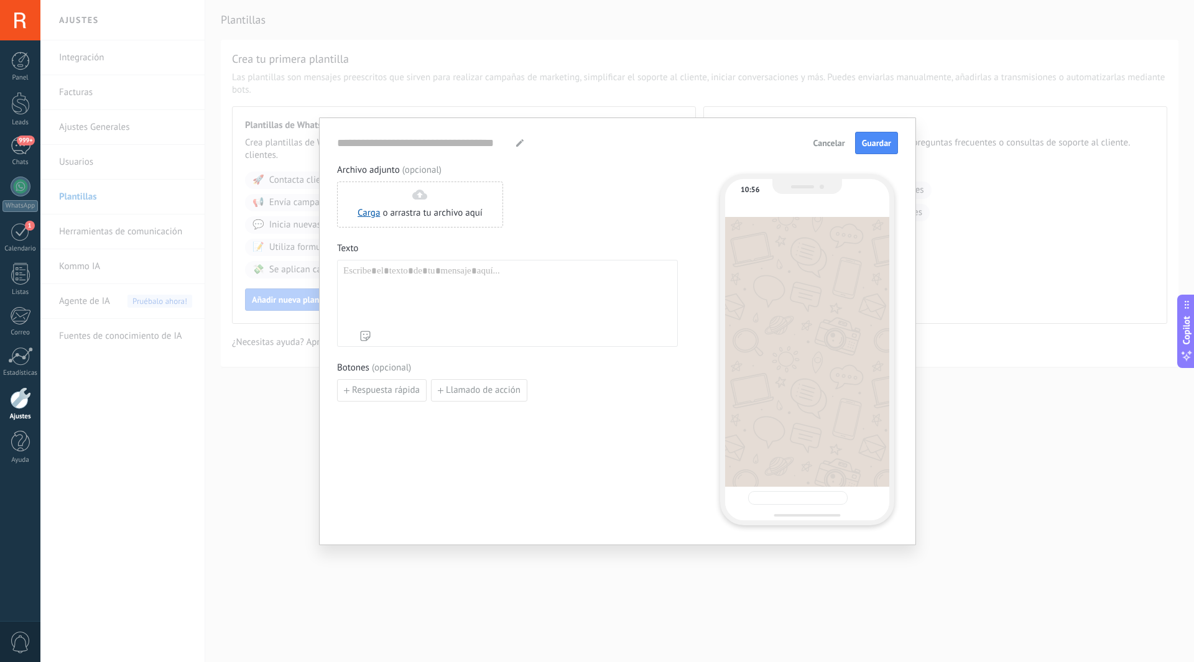
type input "**********"
click at [832, 149] on button "Cancelar" at bounding box center [828, 143] width 43 height 19
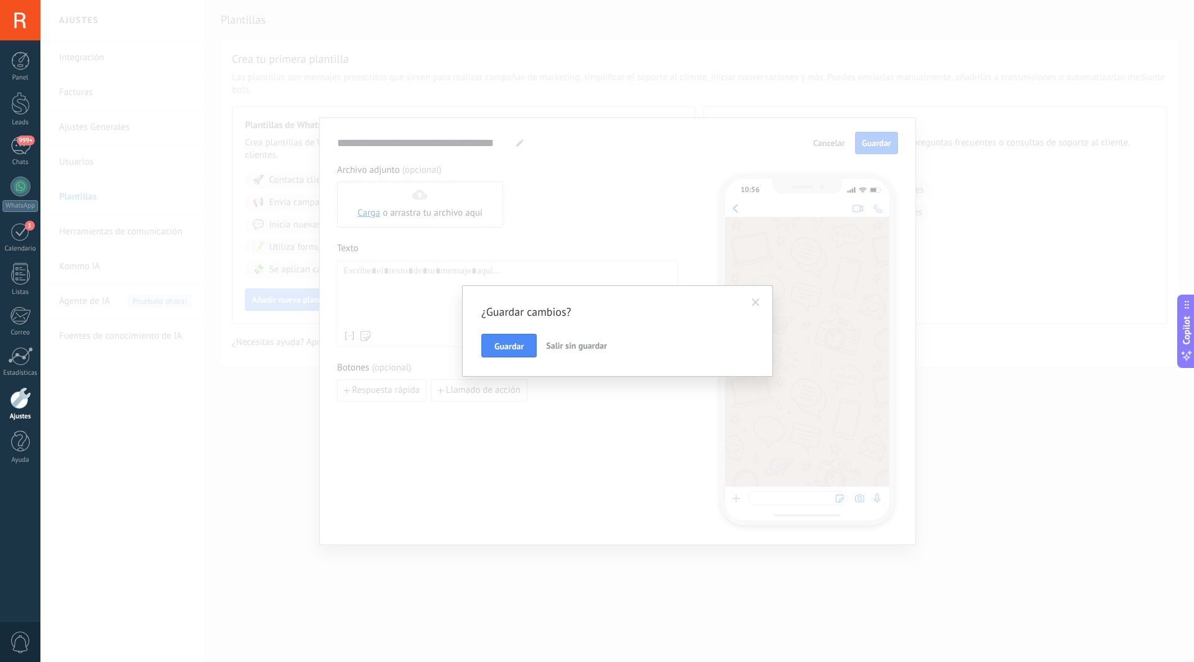
click at [760, 299] on span at bounding box center [755, 302] width 21 height 21
click at [580, 352] on button "Salir sin guardar" at bounding box center [576, 346] width 71 height 24
